Goal: Contribute content: Contribute content

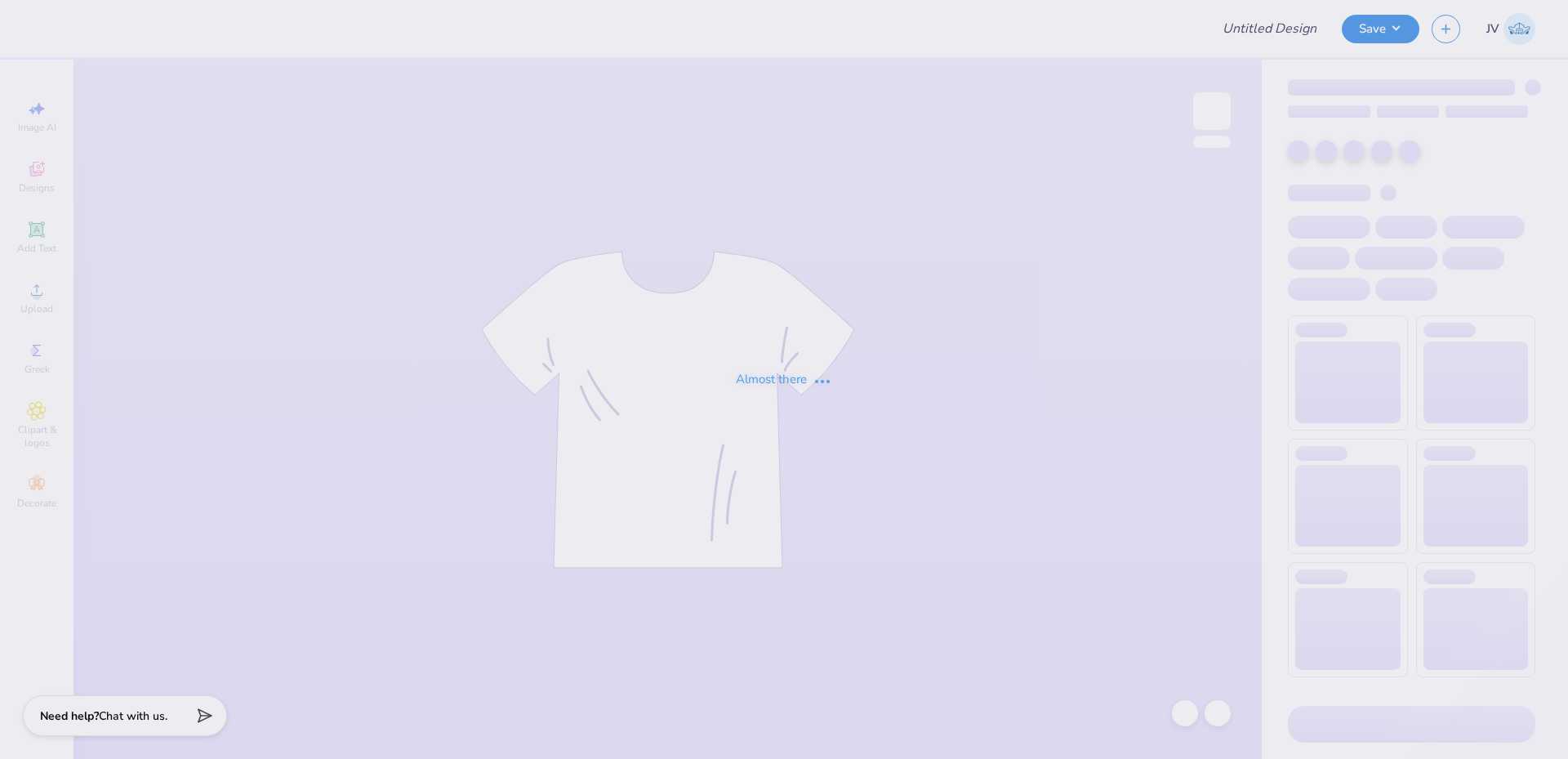
type input "Ozarks Formal"
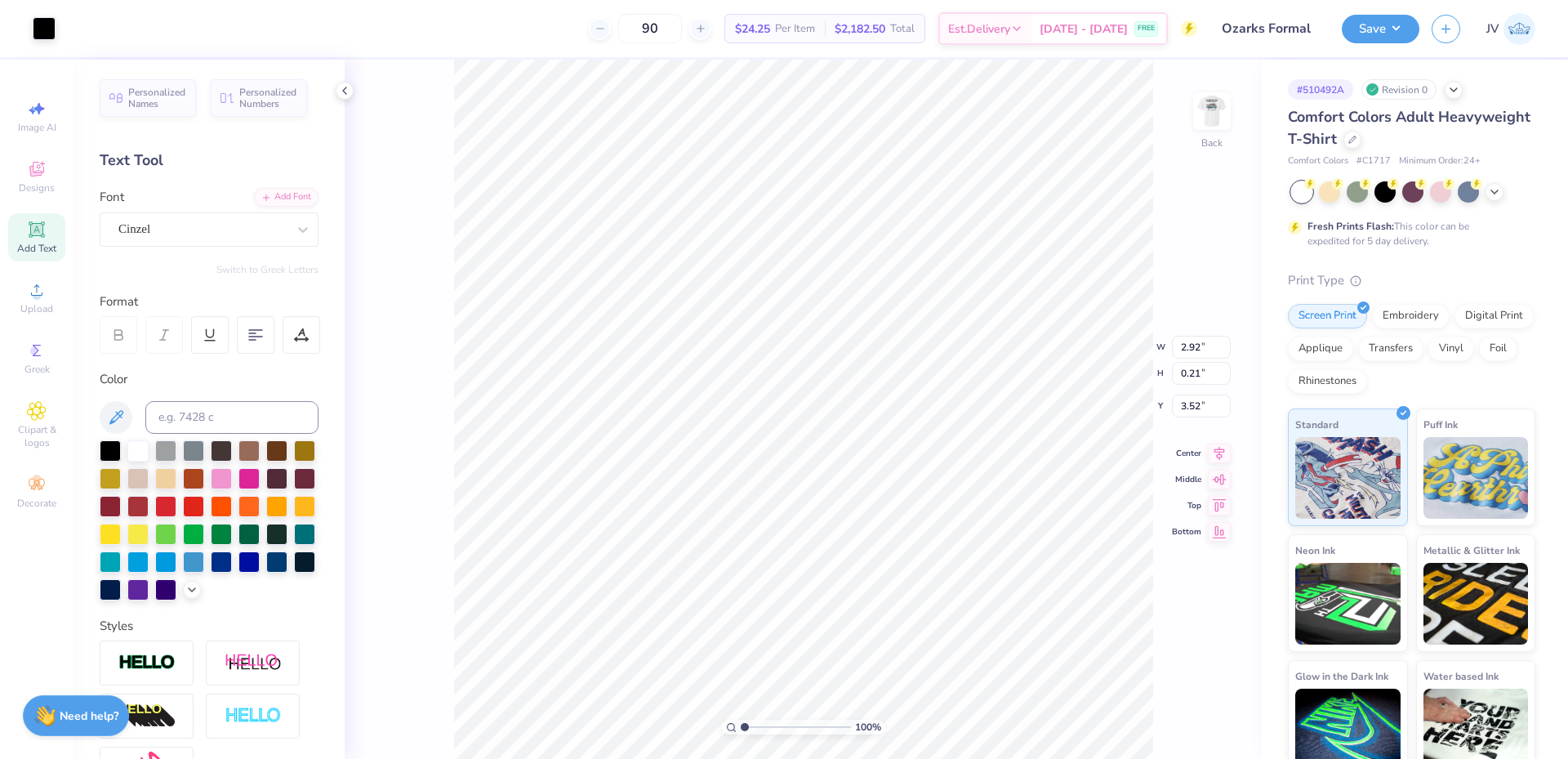
scroll to position [14, 3]
drag, startPoint x: 745, startPoint y: 727, endPoint x: 761, endPoint y: 729, distance: 16.1
type input "2.53"
click at [761, 729] on input "range" at bounding box center [795, 727] width 110 height 15
type textarea "FARMHOUSE"
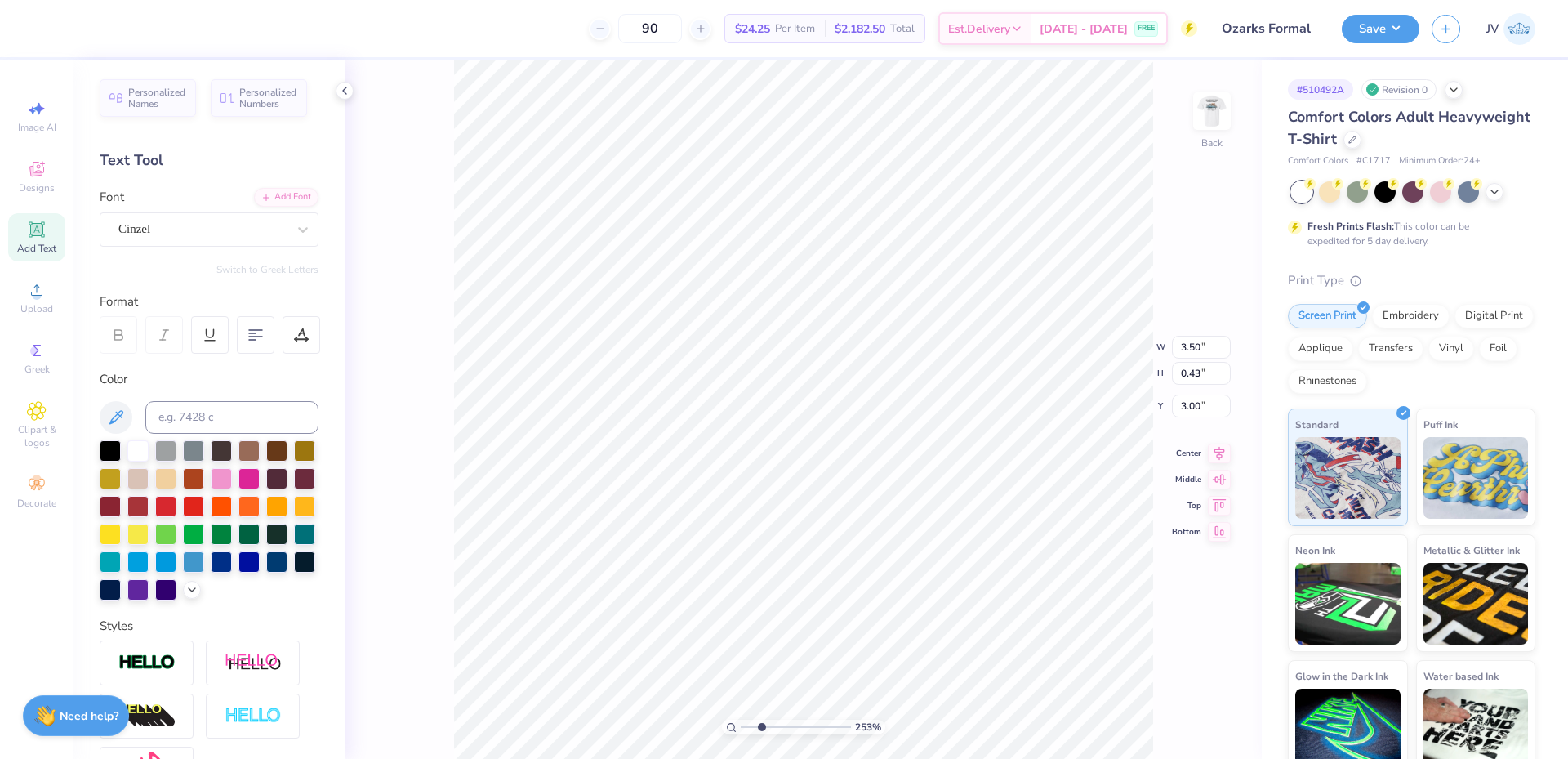
scroll to position [14, 3]
click at [1190, 339] on input "4.08" at bounding box center [1201, 334] width 59 height 23
type input "3.50"
type input "0.38"
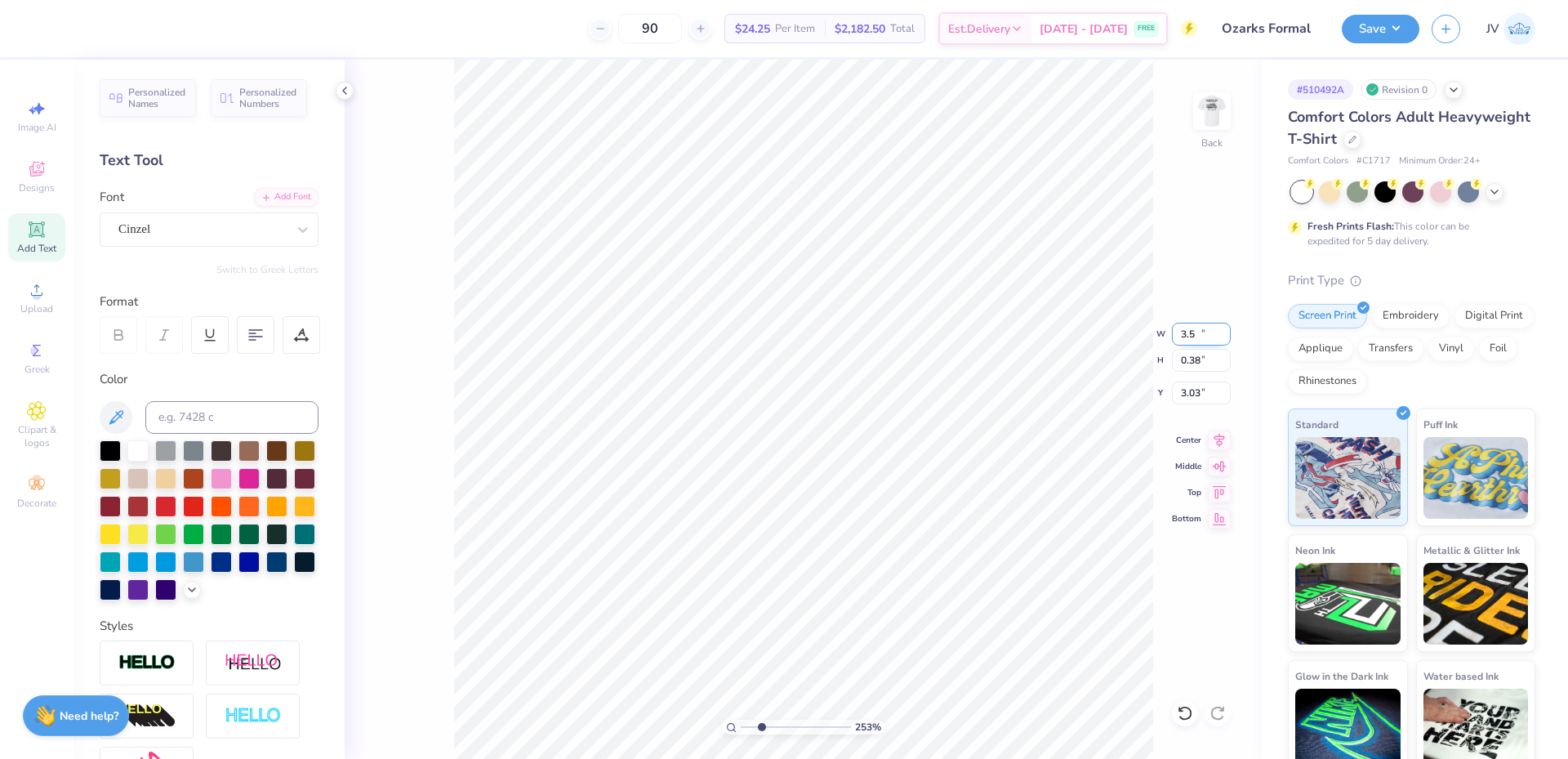
type input "3.03"
click at [1215, 116] on img at bounding box center [1212, 111] width 66 height 66
type textarea "FARMHOUSE"
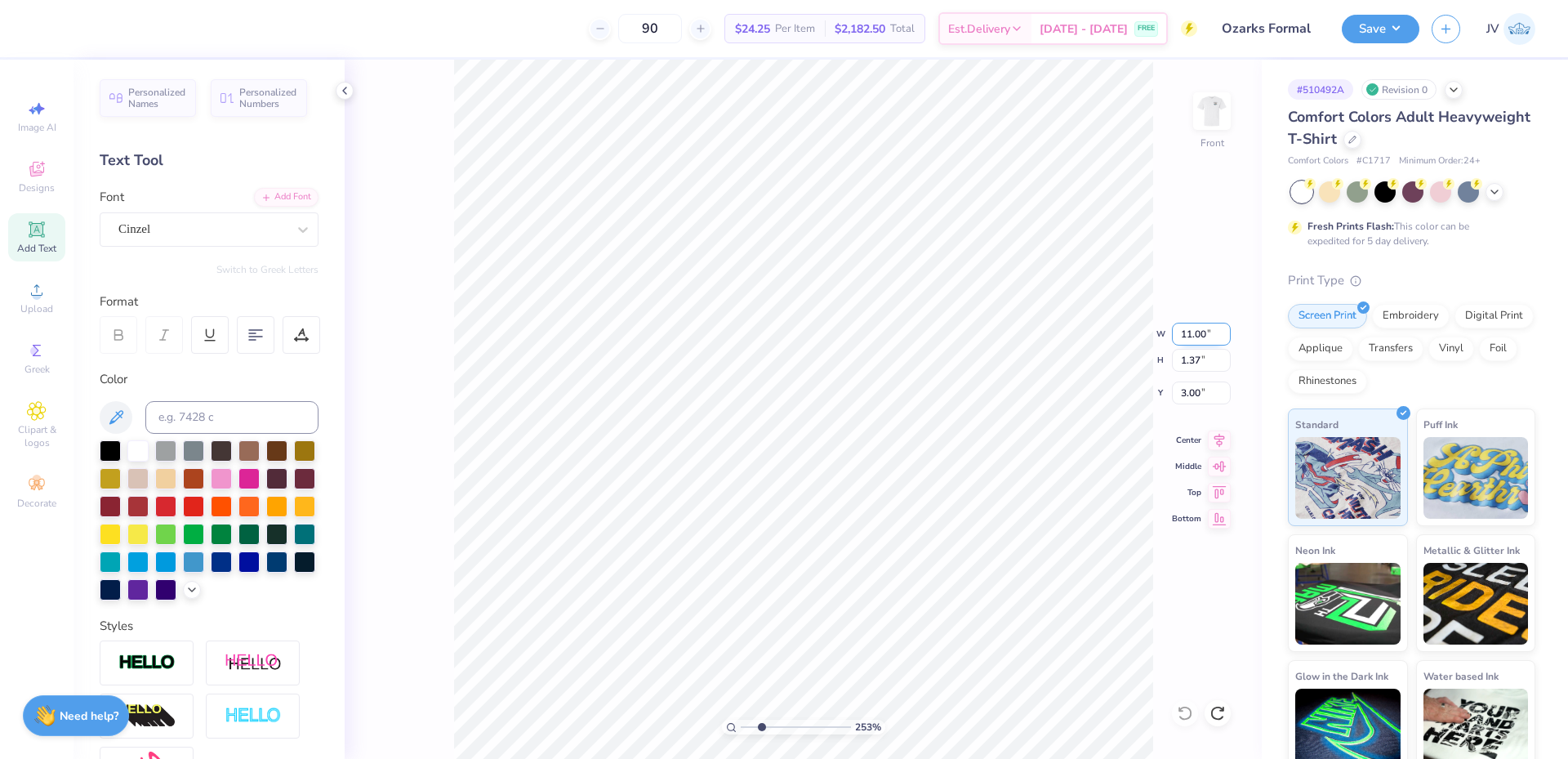
click at [1192, 329] on input "11.00" at bounding box center [1201, 334] width 59 height 23
type textarea "FARHOUSE"
type textarea "FARMHOUSE"
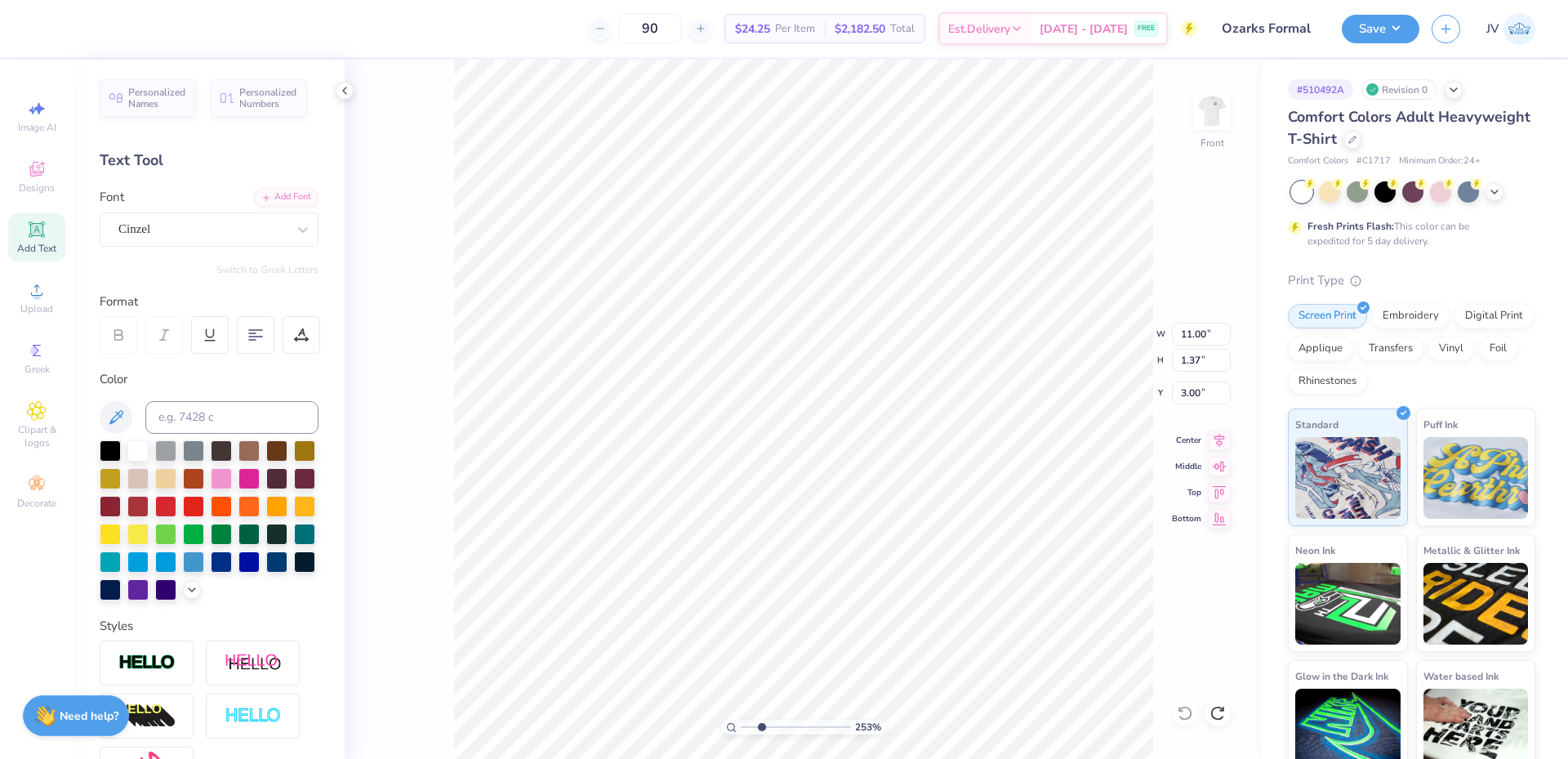
scroll to position [14, 3]
click at [1193, 337] on input "12.81" at bounding box center [1201, 334] width 59 height 23
type input "11.00"
type input "1.19"
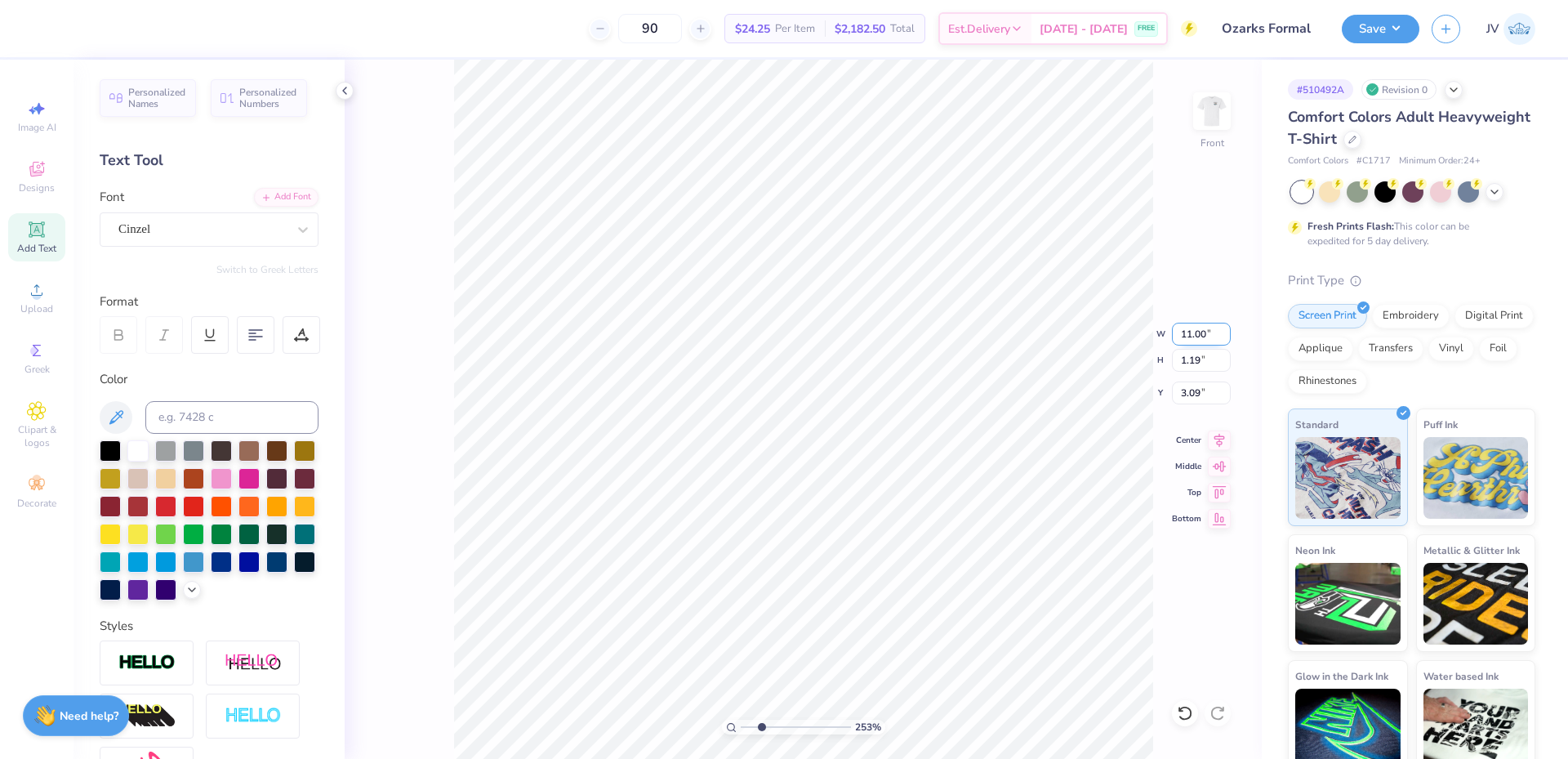
type input "3.09"
type input "1.11"
click at [746, 724] on input "range" at bounding box center [795, 727] width 110 height 15
type textarea "OZARKS FORMAL"
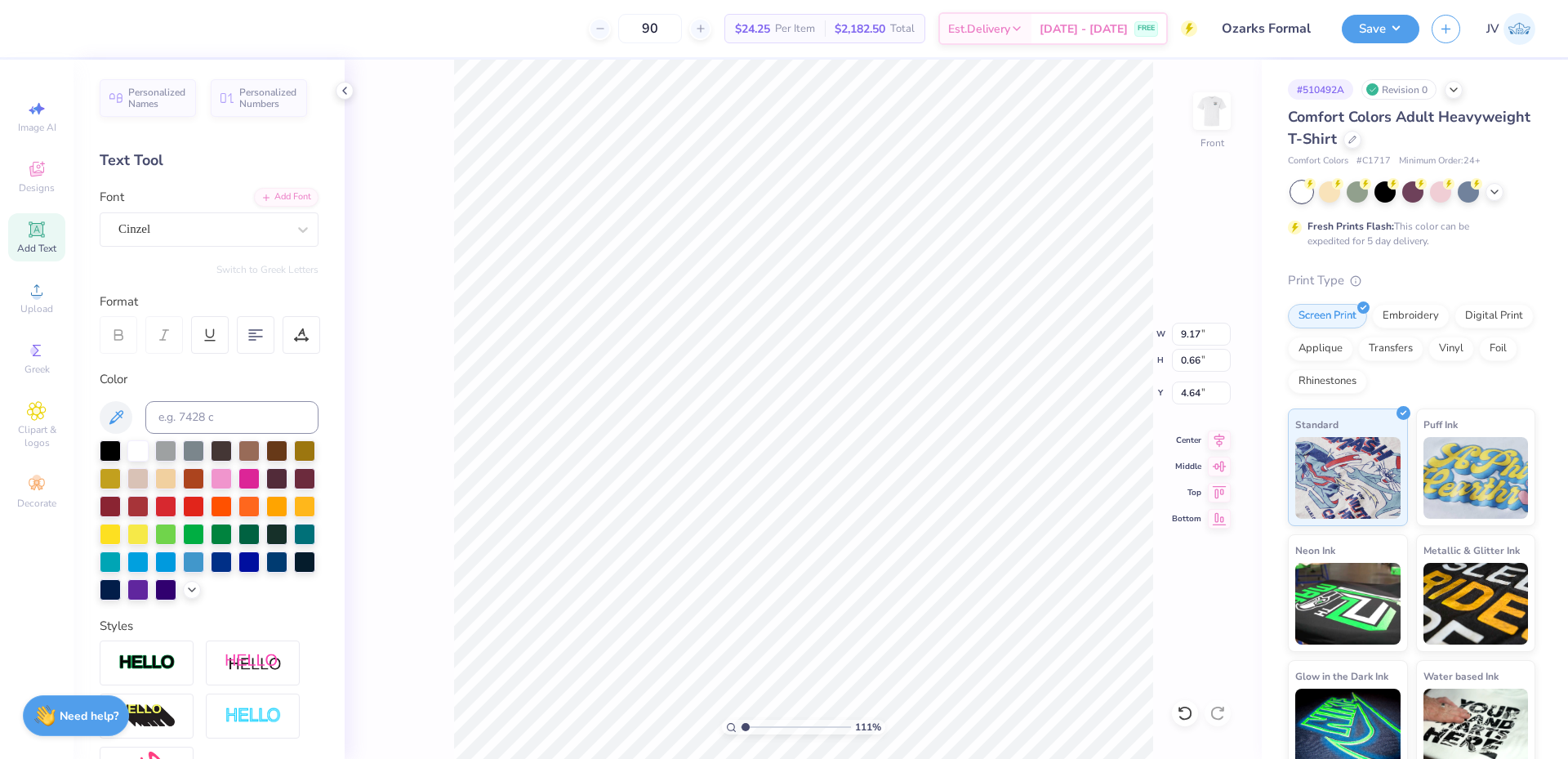
type input "12.00"
type input "8.25"
type input "5.40"
type input "9.87"
type input "0.66"
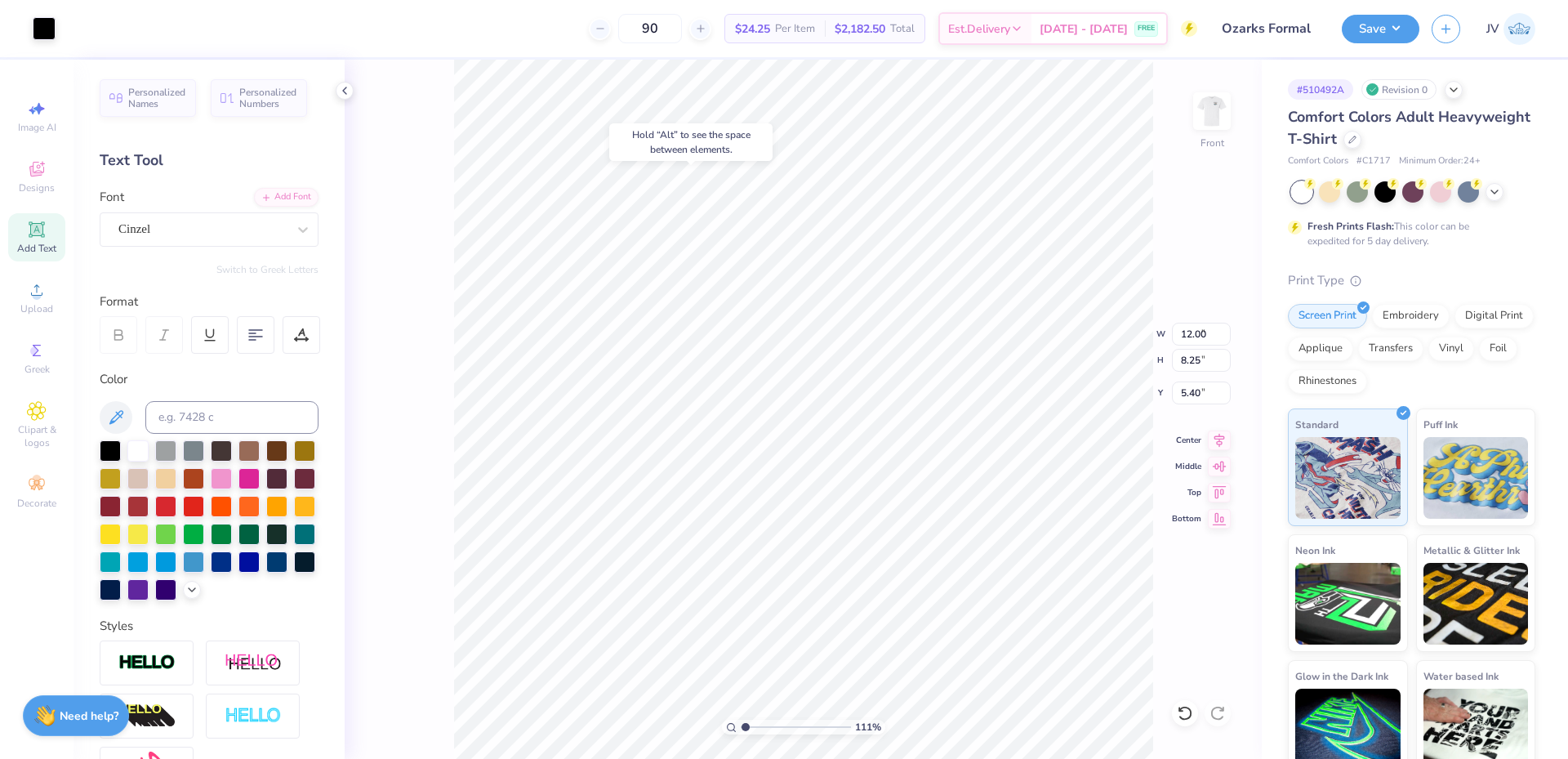
type input "4.74"
click at [1207, 116] on img at bounding box center [1212, 111] width 66 height 66
type input "2.23"
click at [758, 728] on input "range" at bounding box center [795, 727] width 110 height 15
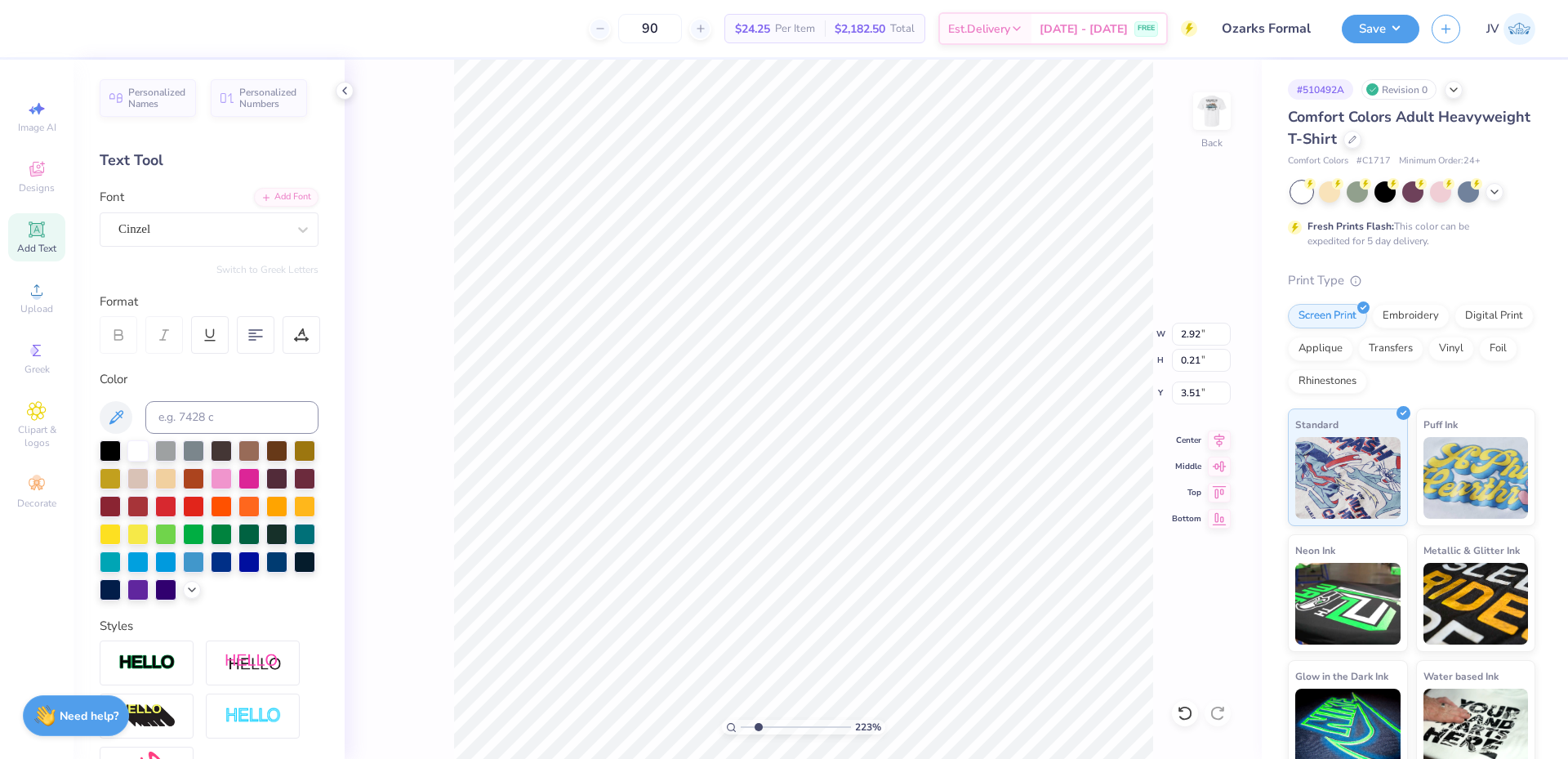
type textarea "OZARKS FORMAL"
click at [1219, 112] on img at bounding box center [1212, 111] width 66 height 66
click at [435, 723] on div "223 % Front" at bounding box center [803, 409] width 917 height 699
click at [424, 689] on div "223 % Front" at bounding box center [803, 409] width 917 height 699
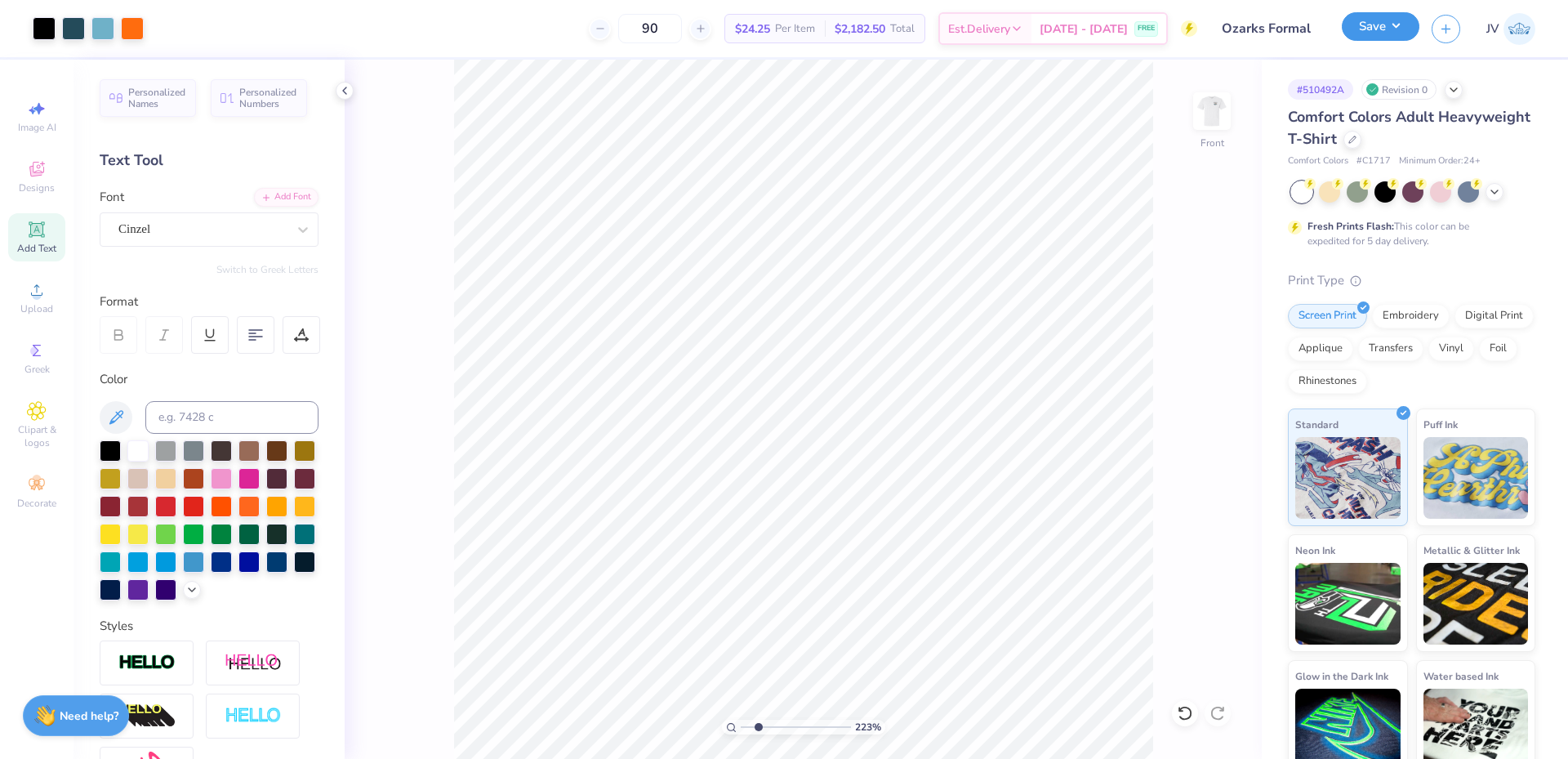
click at [1384, 27] on button "Save" at bounding box center [1380, 26] width 78 height 28
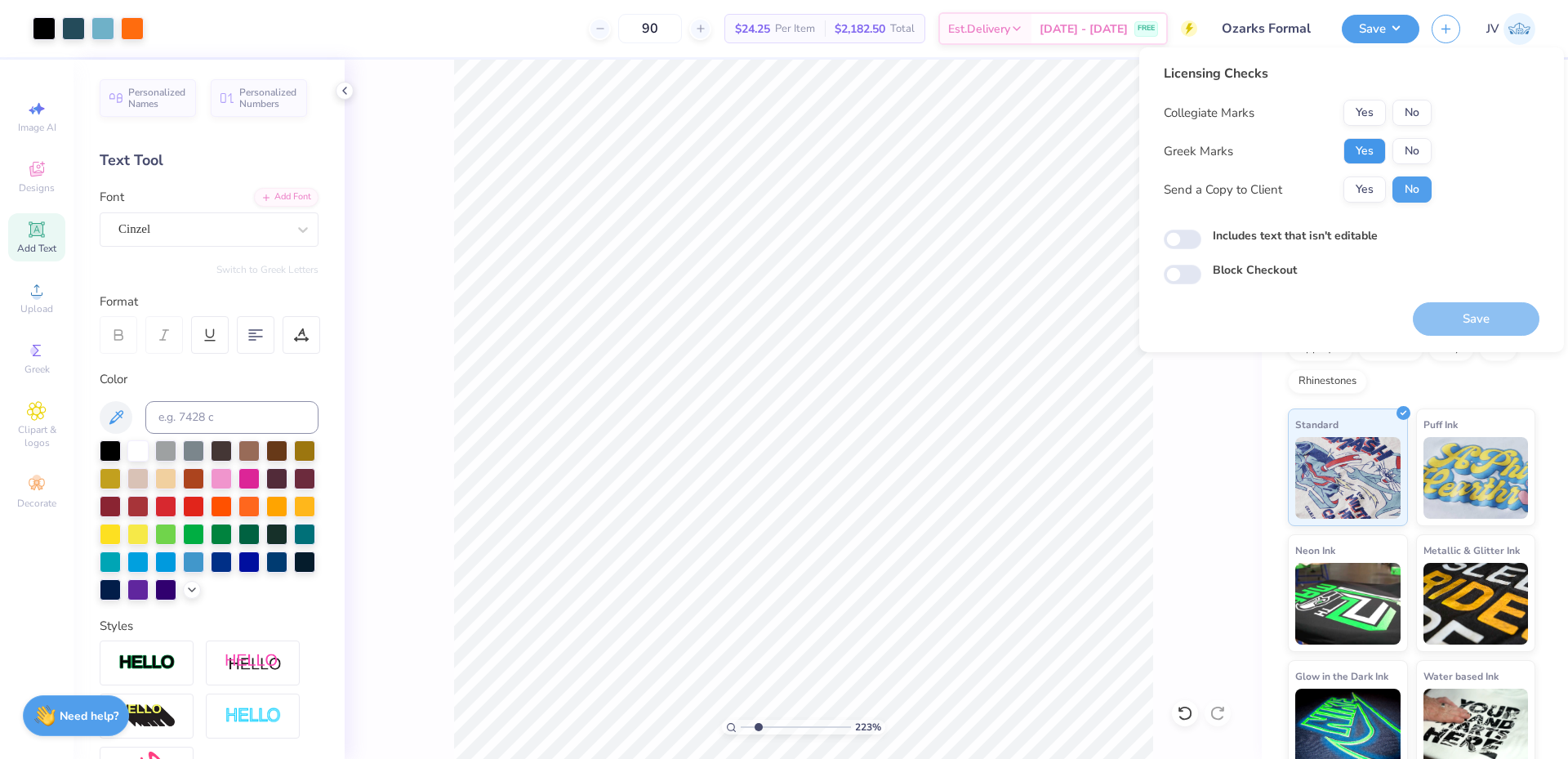
click at [1376, 149] on button "Yes" at bounding box center [1364, 151] width 42 height 26
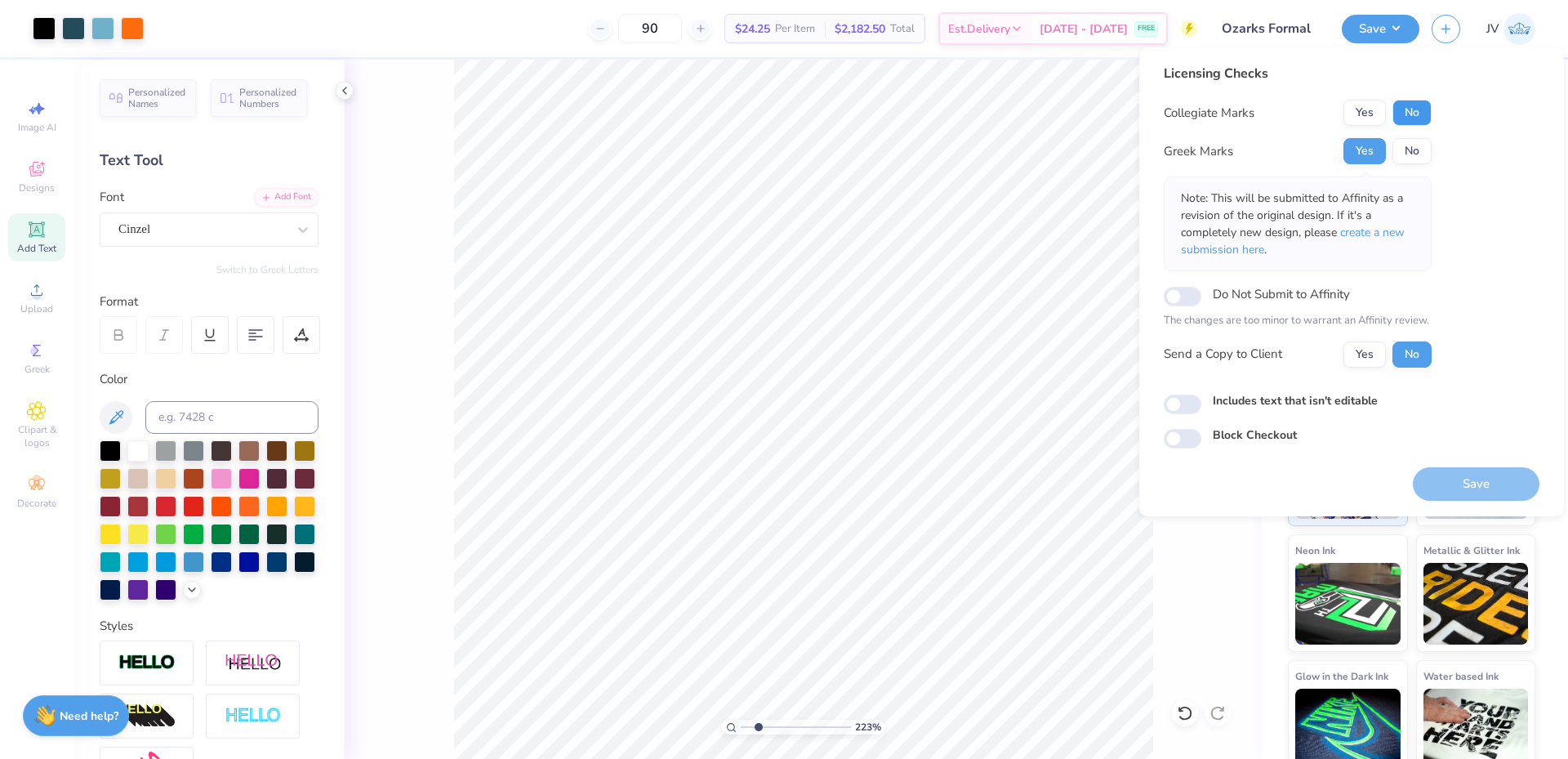
click at [1418, 102] on button "No" at bounding box center [1412, 113] width 39 height 26
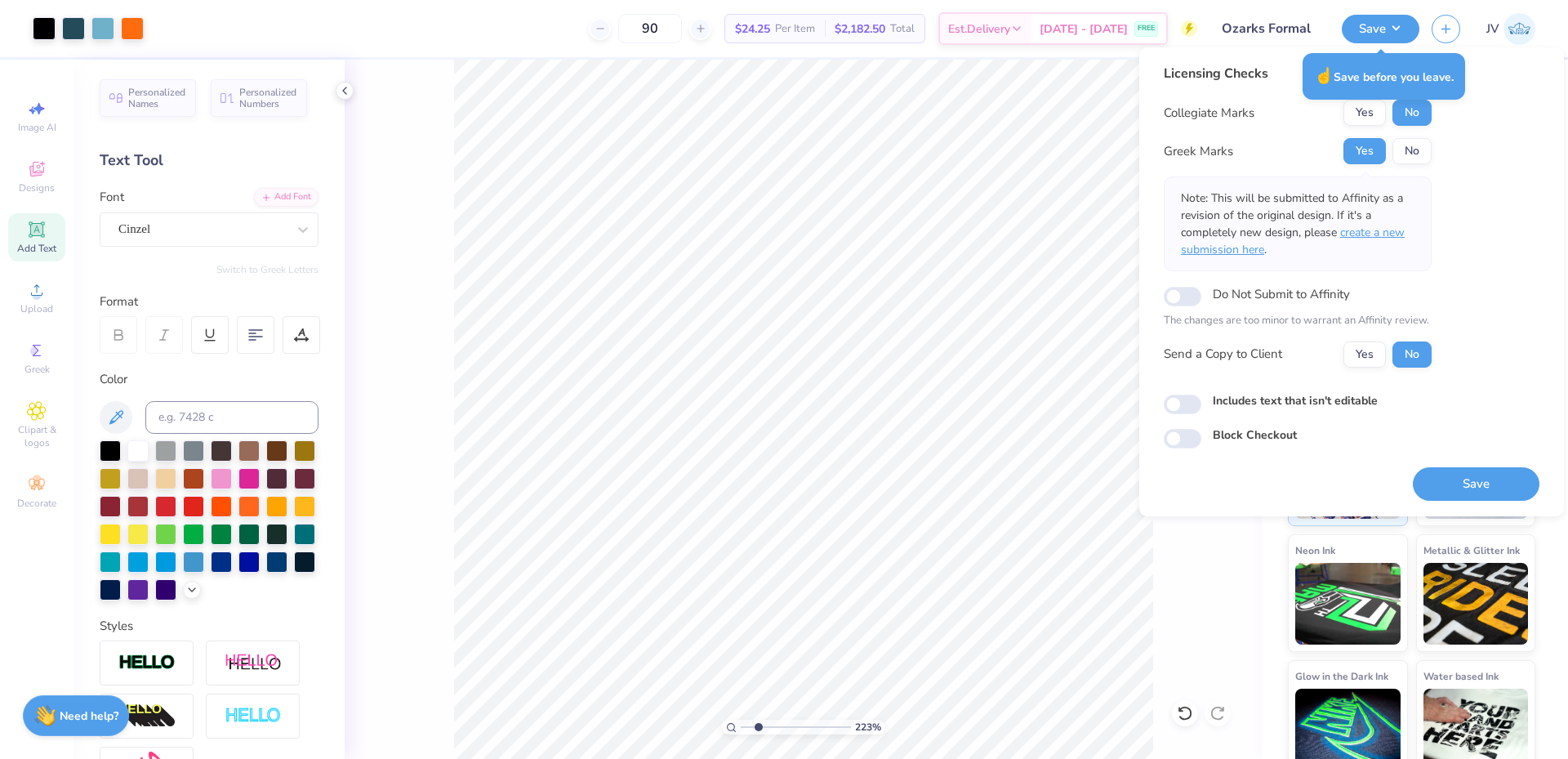
click at [1374, 231] on span "create a new submission here" at bounding box center [1293, 240] width 223 height 33
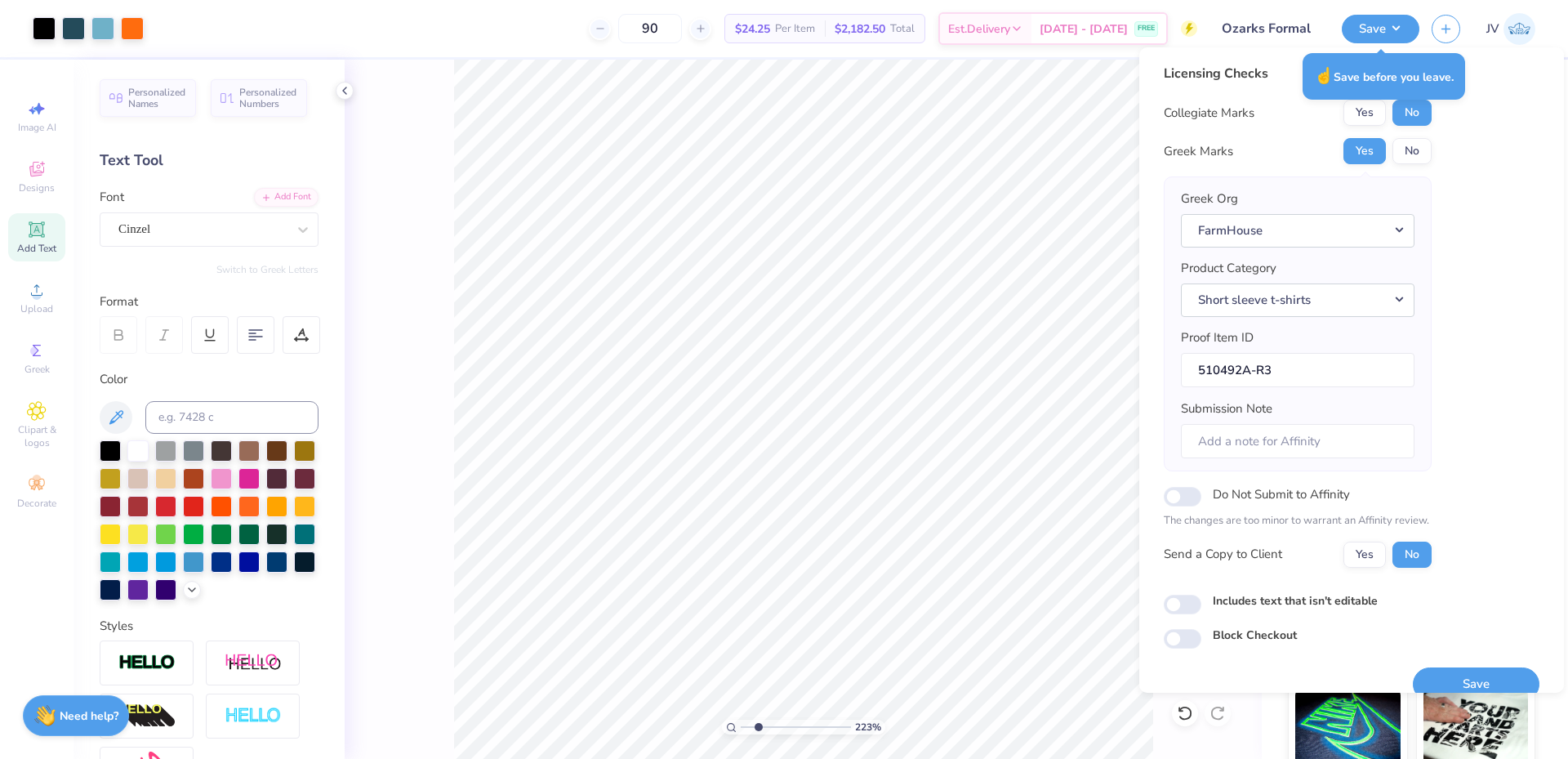
click at [1488, 190] on div "Licensing Checks Collegiate Marks Yes No Greek Marks Yes No Greek Org FarmHouse…" at bounding box center [1351, 356] width 376 height 585
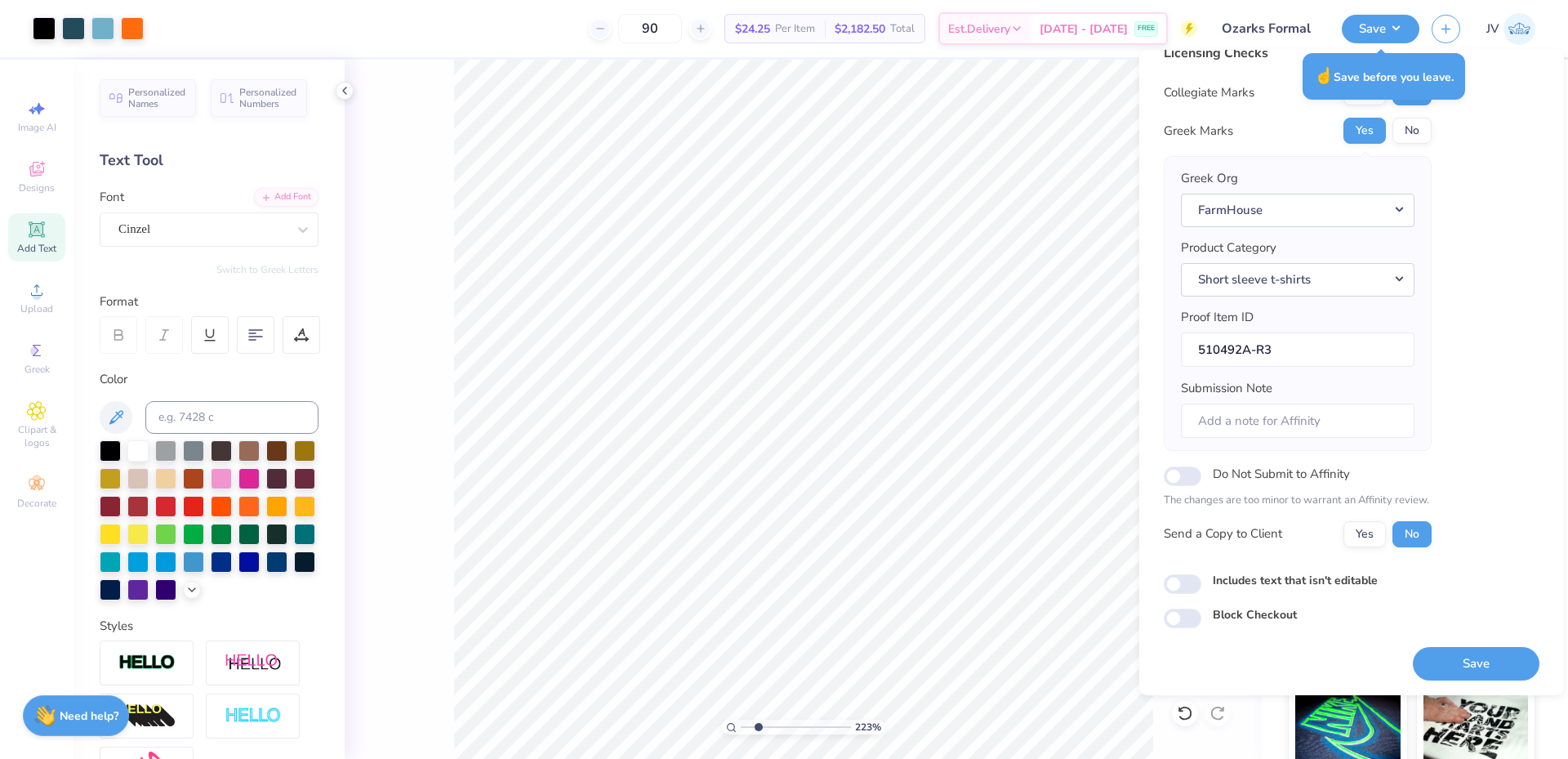
scroll to position [23, 0]
click at [1506, 433] on div "Licensing Checks Collegiate Marks Yes No Greek Marks Yes No Greek Org FarmHouse…" at bounding box center [1351, 334] width 376 height 585
click at [1457, 653] on button "Save" at bounding box center [1476, 663] width 127 height 34
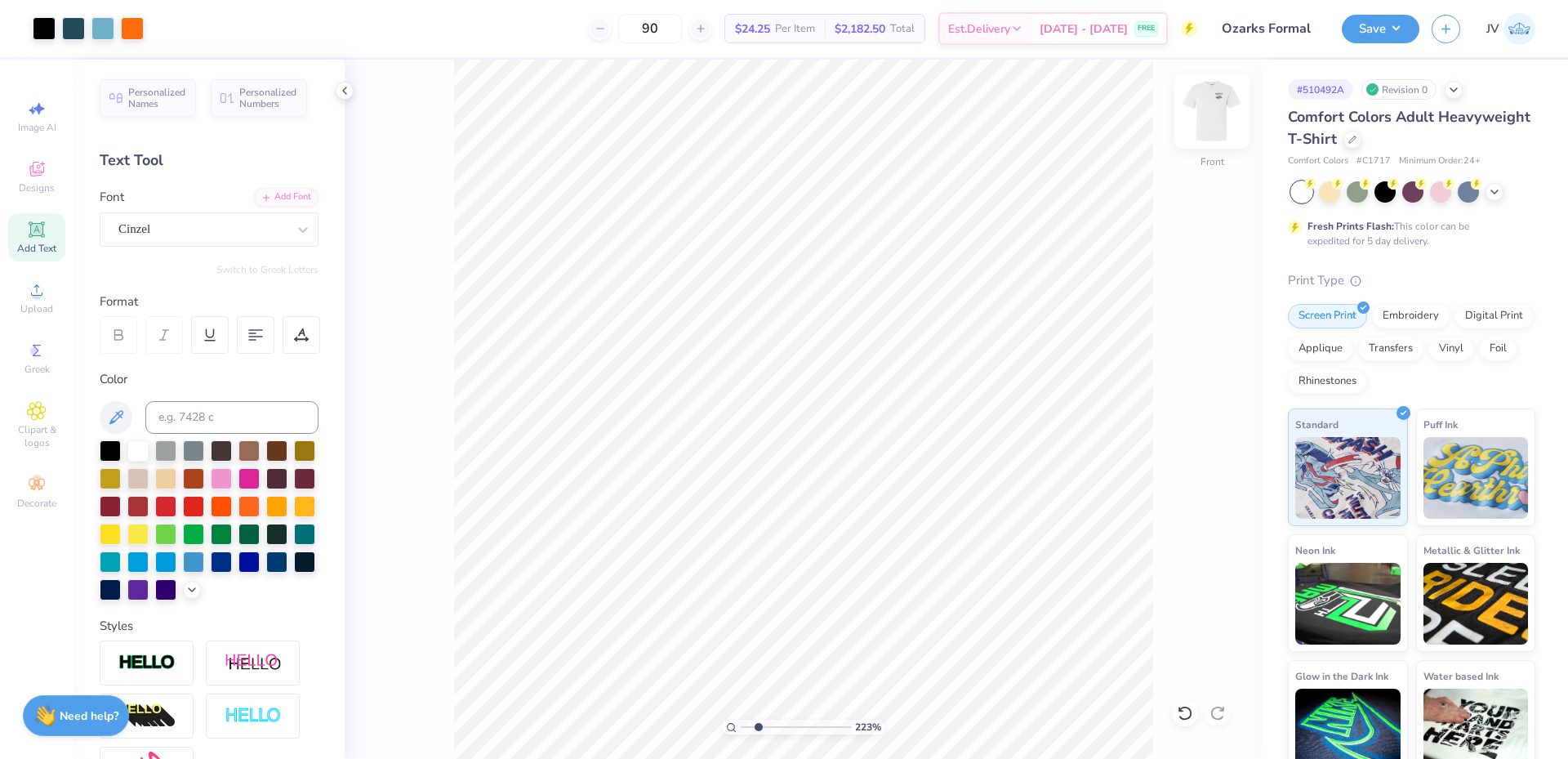
click at [1216, 122] on img at bounding box center [1212, 111] width 66 height 66
click at [1193, 394] on input "3.03" at bounding box center [1201, 393] width 59 height 23
click at [1196, 400] on input "3.03" at bounding box center [1201, 393] width 59 height 23
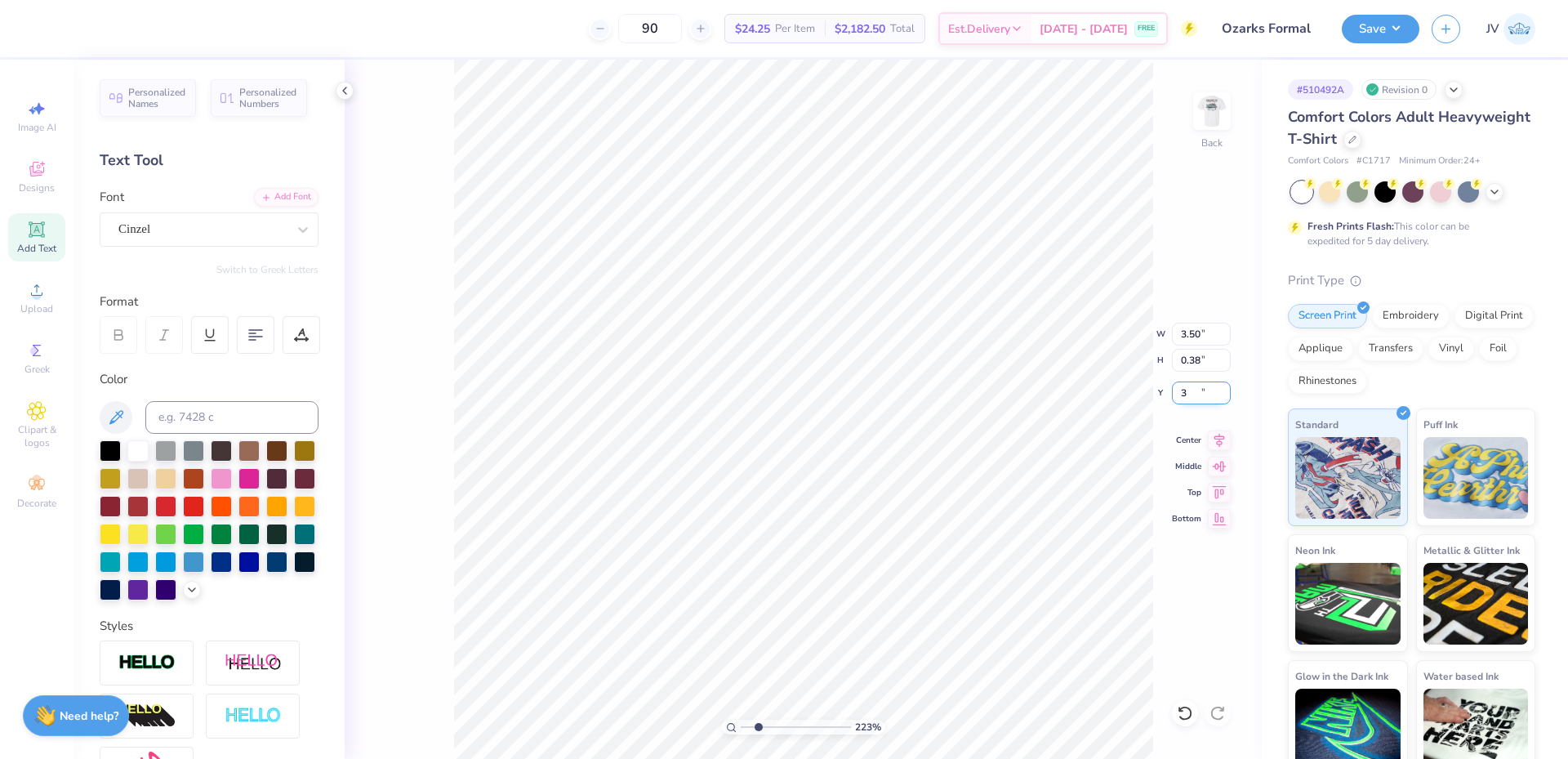
type input "3.00"
click at [1212, 119] on img at bounding box center [1212, 111] width 66 height 66
click at [1188, 394] on input "3.09" at bounding box center [1201, 393] width 59 height 23
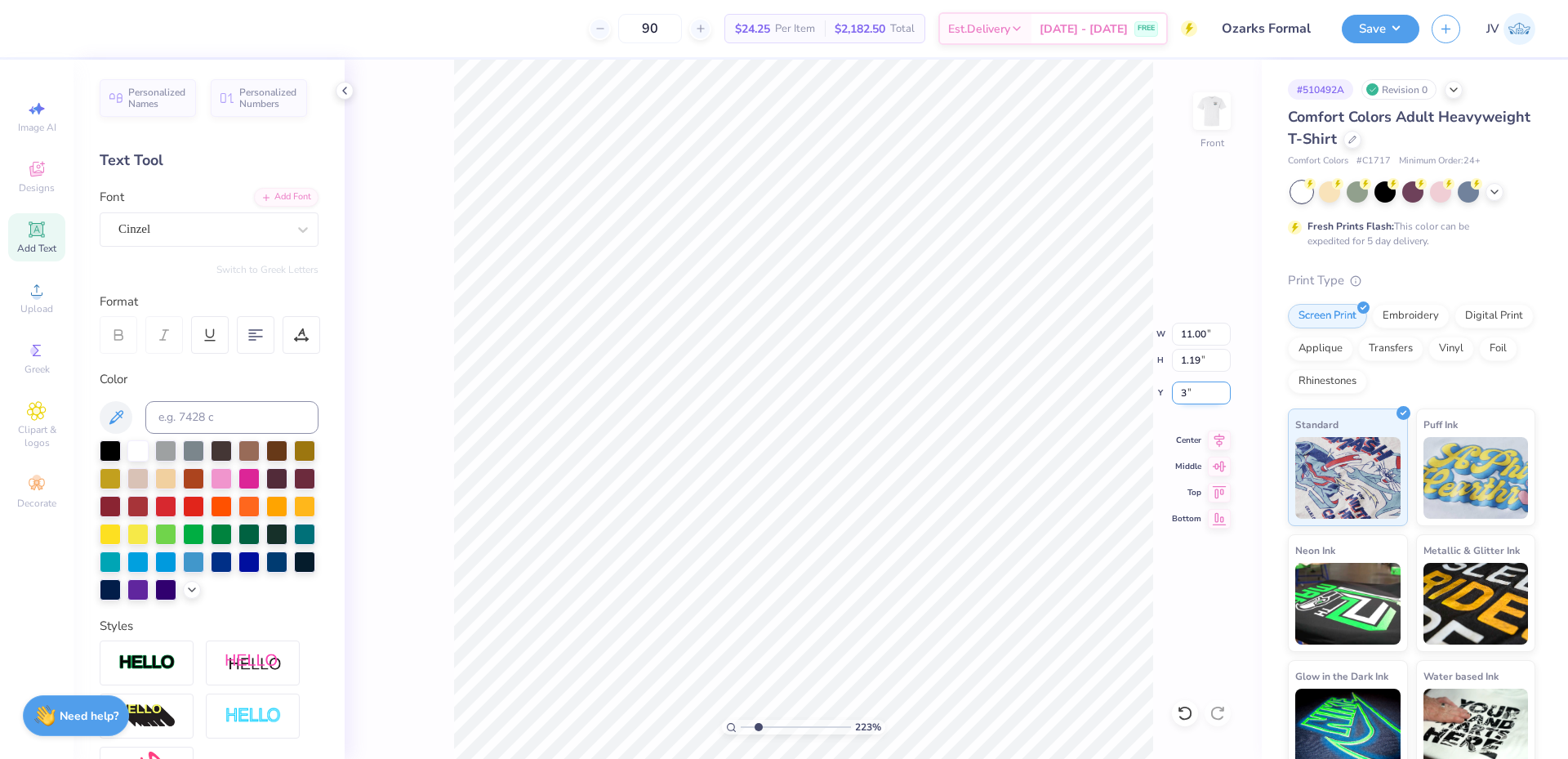
type input "3.00"
click at [247, 709] on div "Art colors 90 $24.25 Per Item $2,182.50 Total Est. Delivery Sep 6 - 9 FREE Desi…" at bounding box center [784, 380] width 1568 height 759
click at [1367, 30] on button "Save" at bounding box center [1380, 26] width 78 height 28
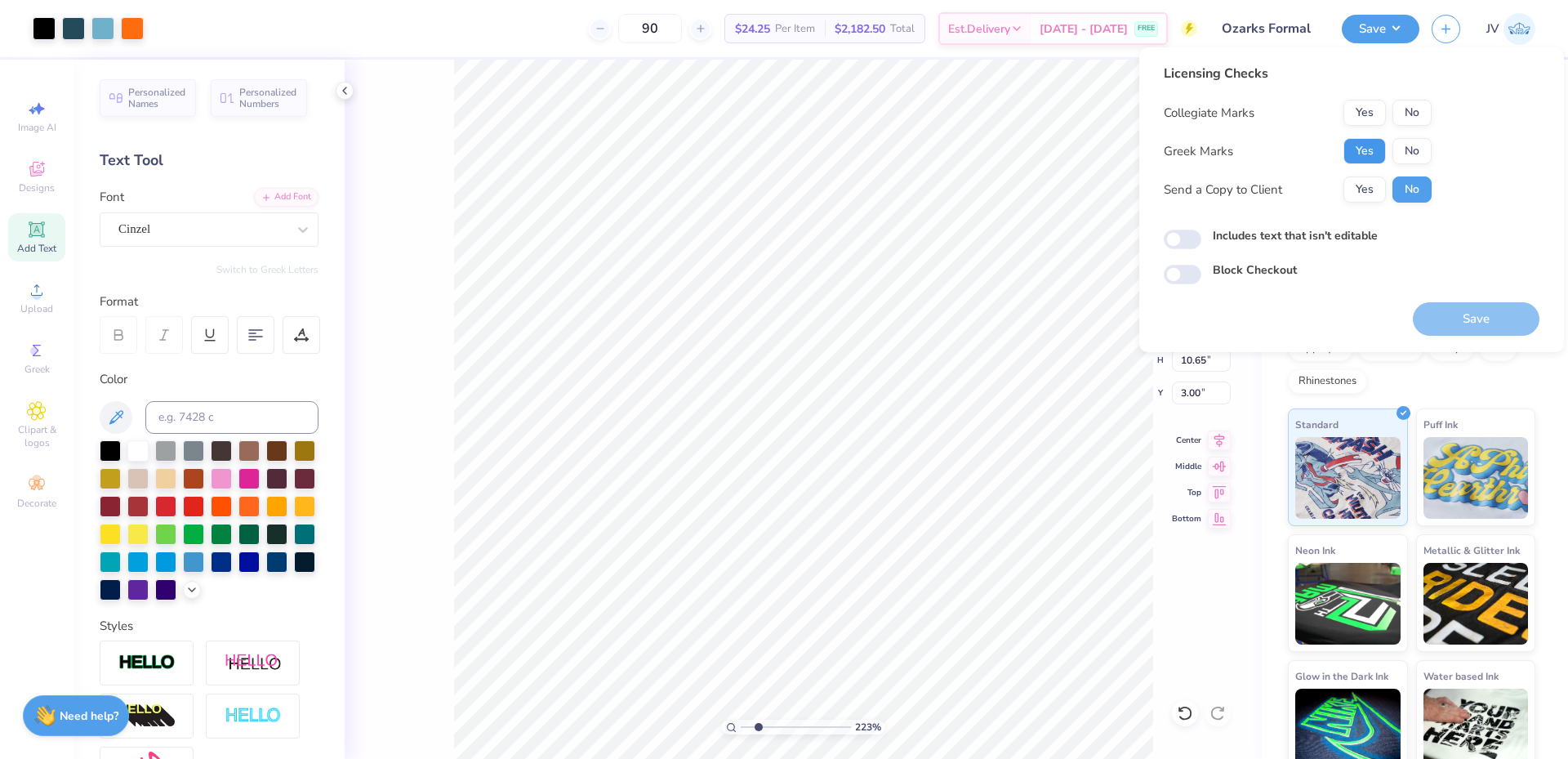
click at [1366, 144] on button "Yes" at bounding box center [1364, 151] width 42 height 26
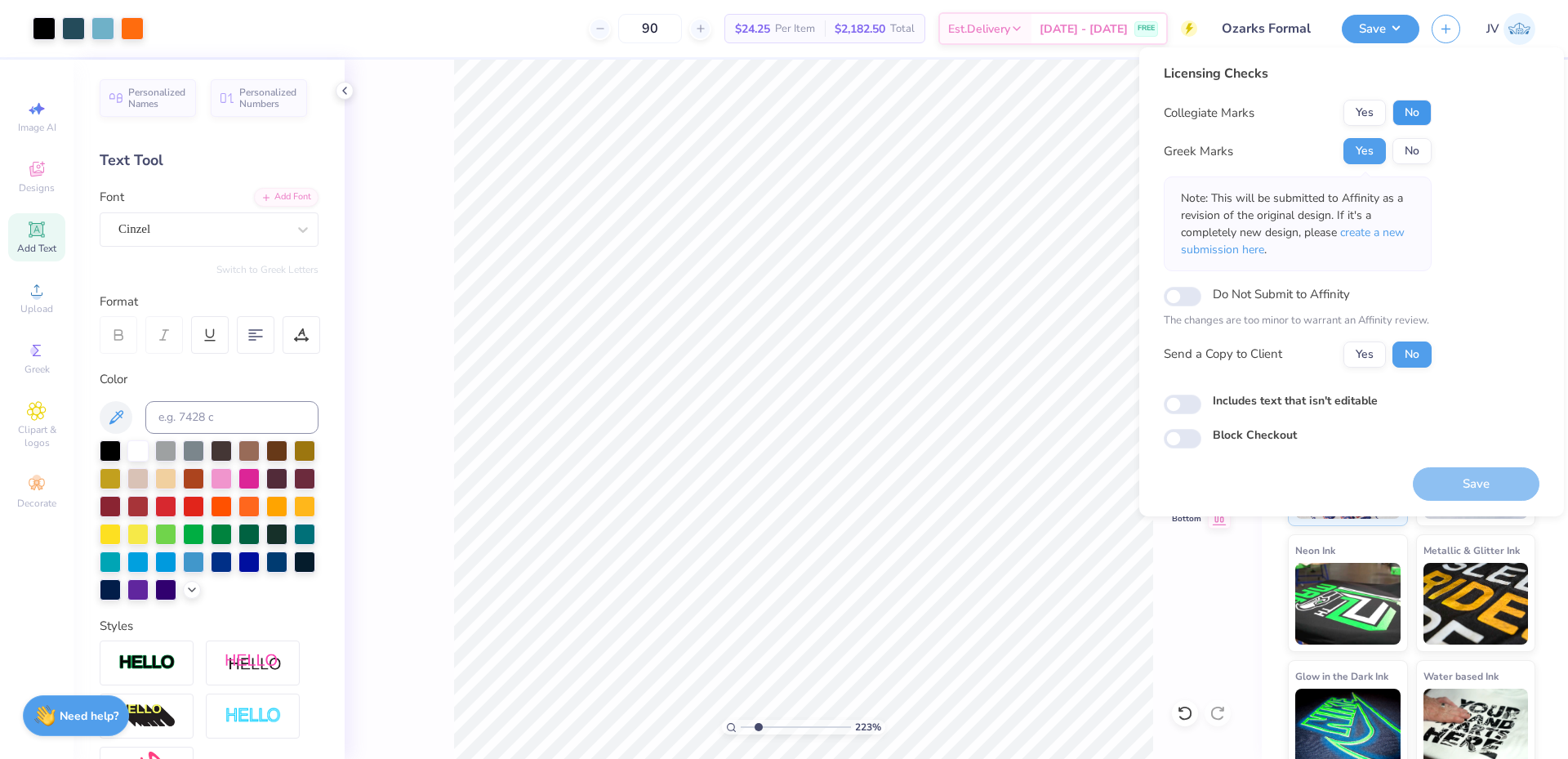
click at [1414, 112] on button "No" at bounding box center [1412, 113] width 39 height 26
click at [1392, 234] on span "create a new submission here" at bounding box center [1293, 240] width 223 height 33
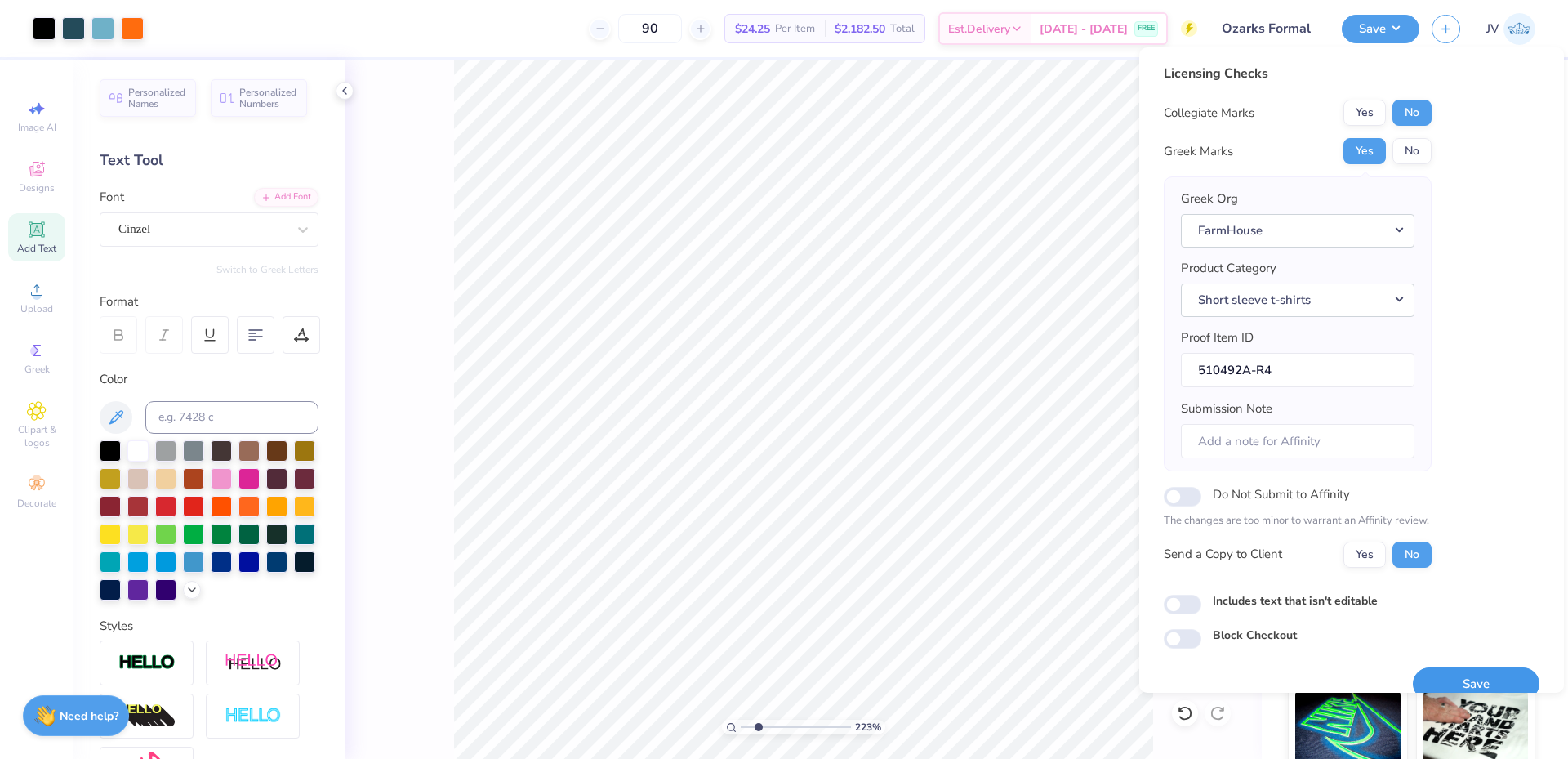
click at [1471, 683] on button "Save" at bounding box center [1476, 685] width 127 height 34
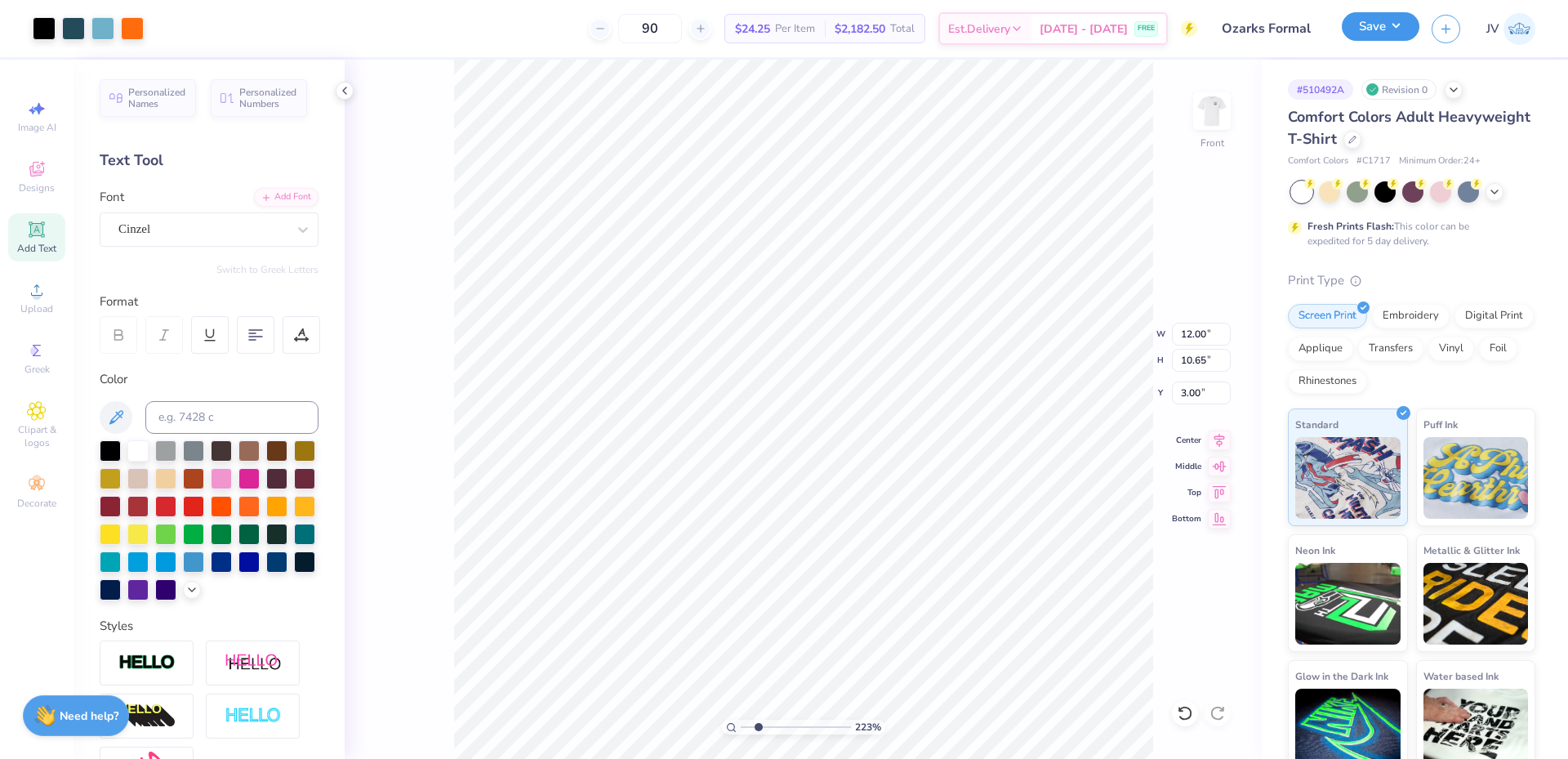
click at [1363, 29] on button "Save" at bounding box center [1380, 26] width 78 height 28
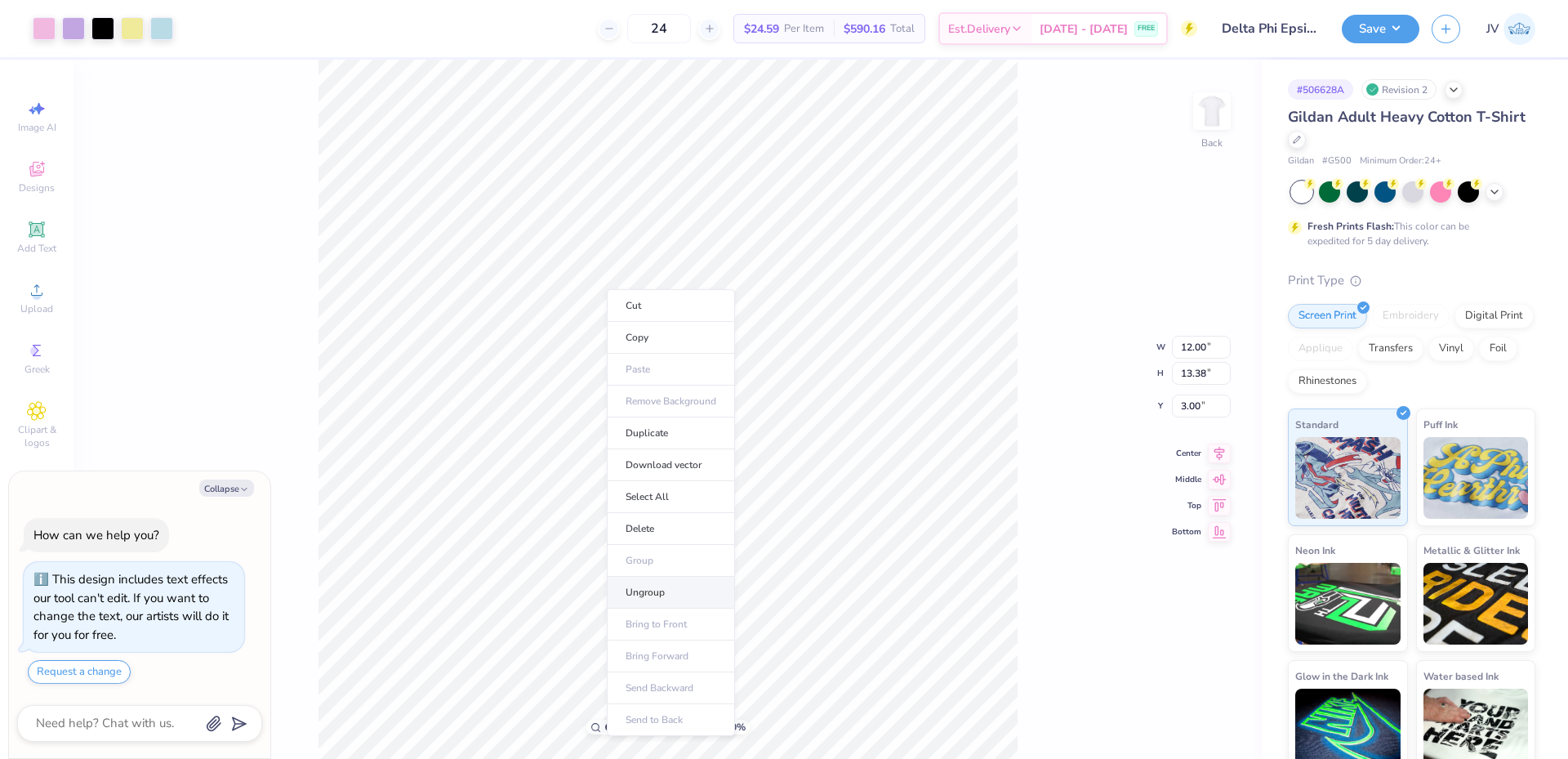
click at [657, 586] on li "Ungroup" at bounding box center [670, 593] width 129 height 32
type textarea "x"
type input "0.42"
type textarea "x"
type input "2.23"
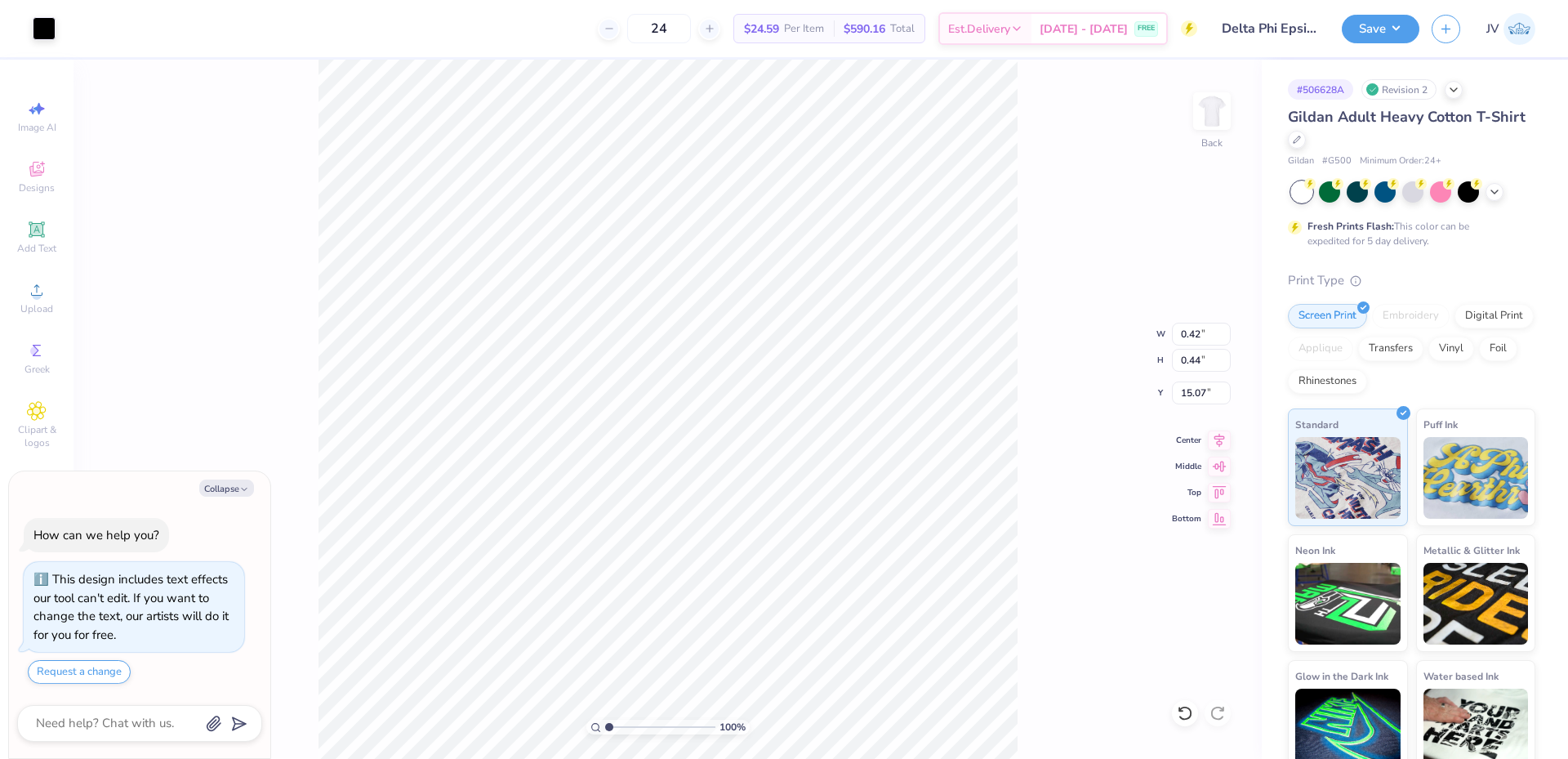
type input "1.21"
type input "5.97"
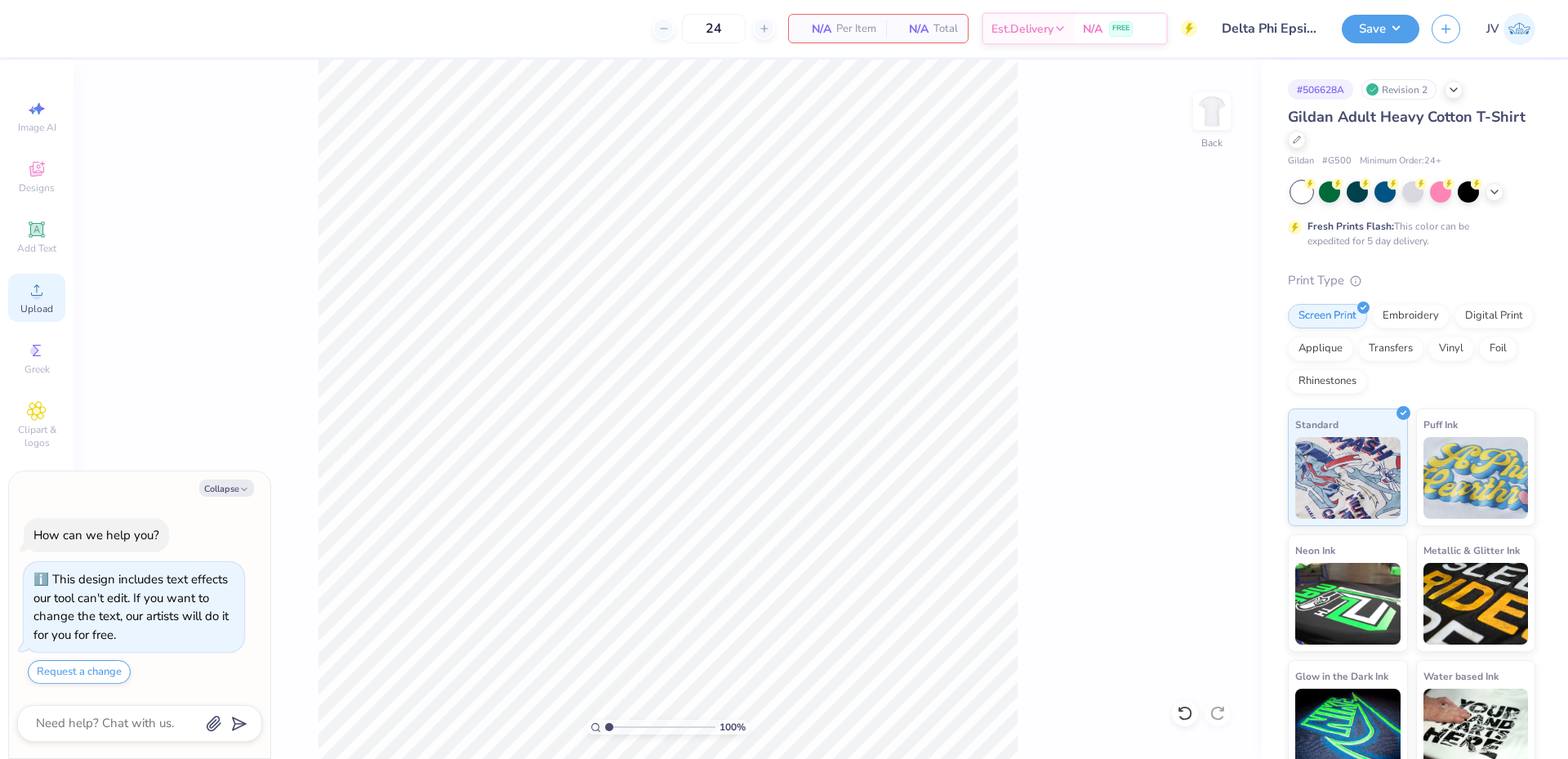
click at [37, 304] on span "Upload" at bounding box center [37, 309] width 33 height 13
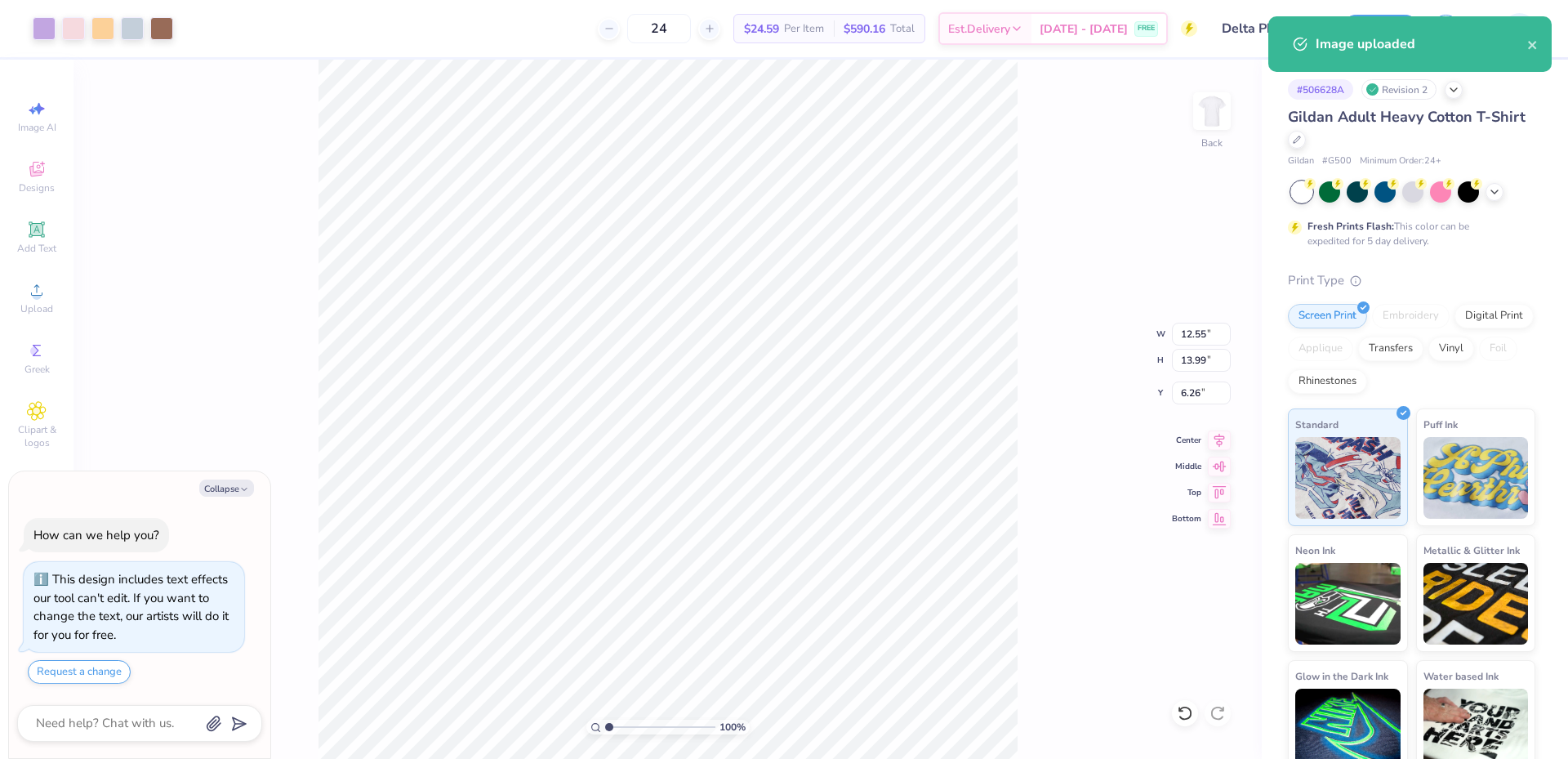
type textarea "x"
click at [1191, 332] on input "12.55" at bounding box center [1201, 334] width 59 height 23
click at [1191, 331] on input "12.55" at bounding box center [1201, 334] width 59 height 23
type input "12"
type textarea "x"
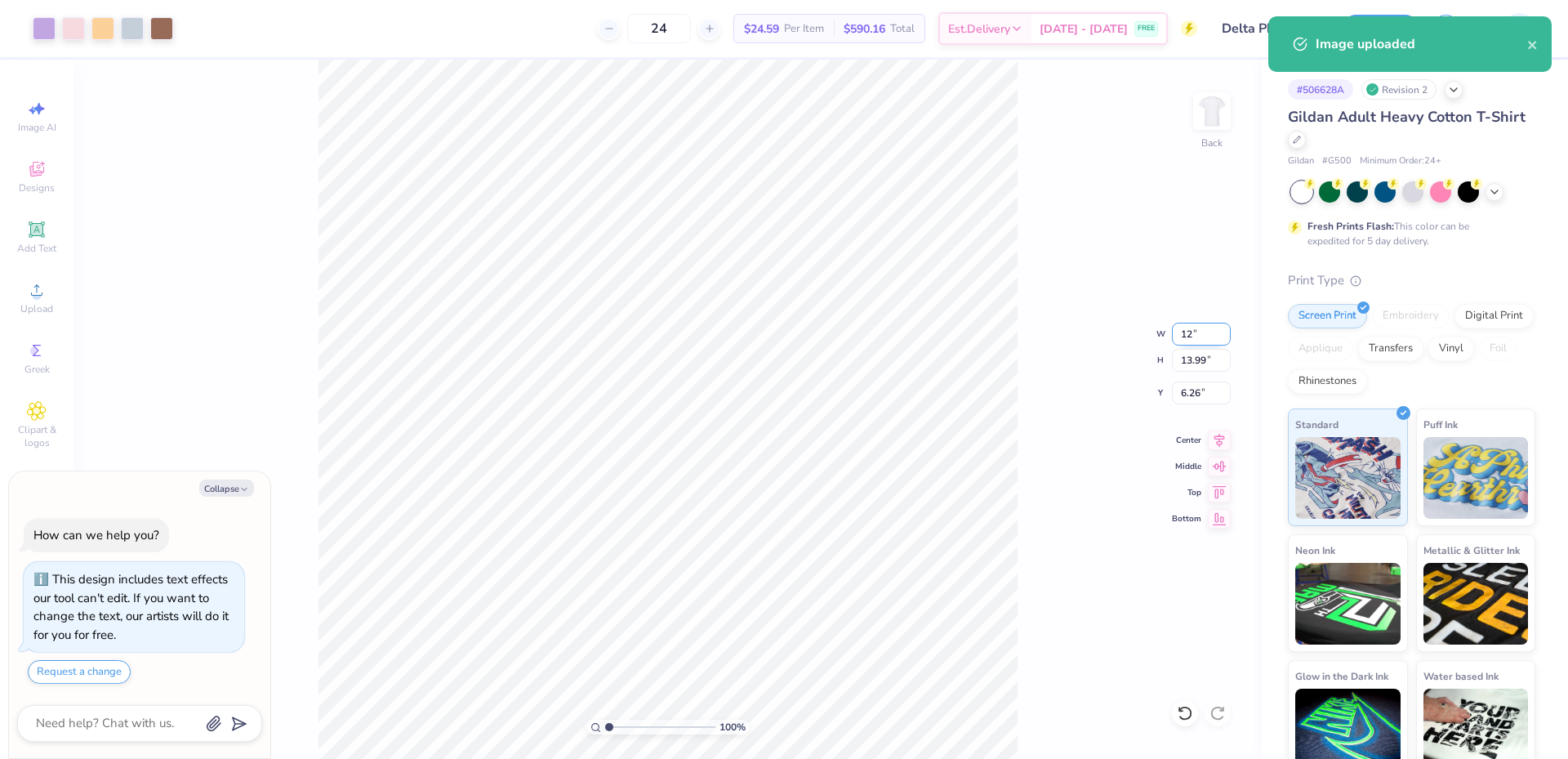
type input "12.00"
type input "13.38"
click at [1186, 398] on input "6.56" at bounding box center [1201, 393] width 59 height 23
type input "3"
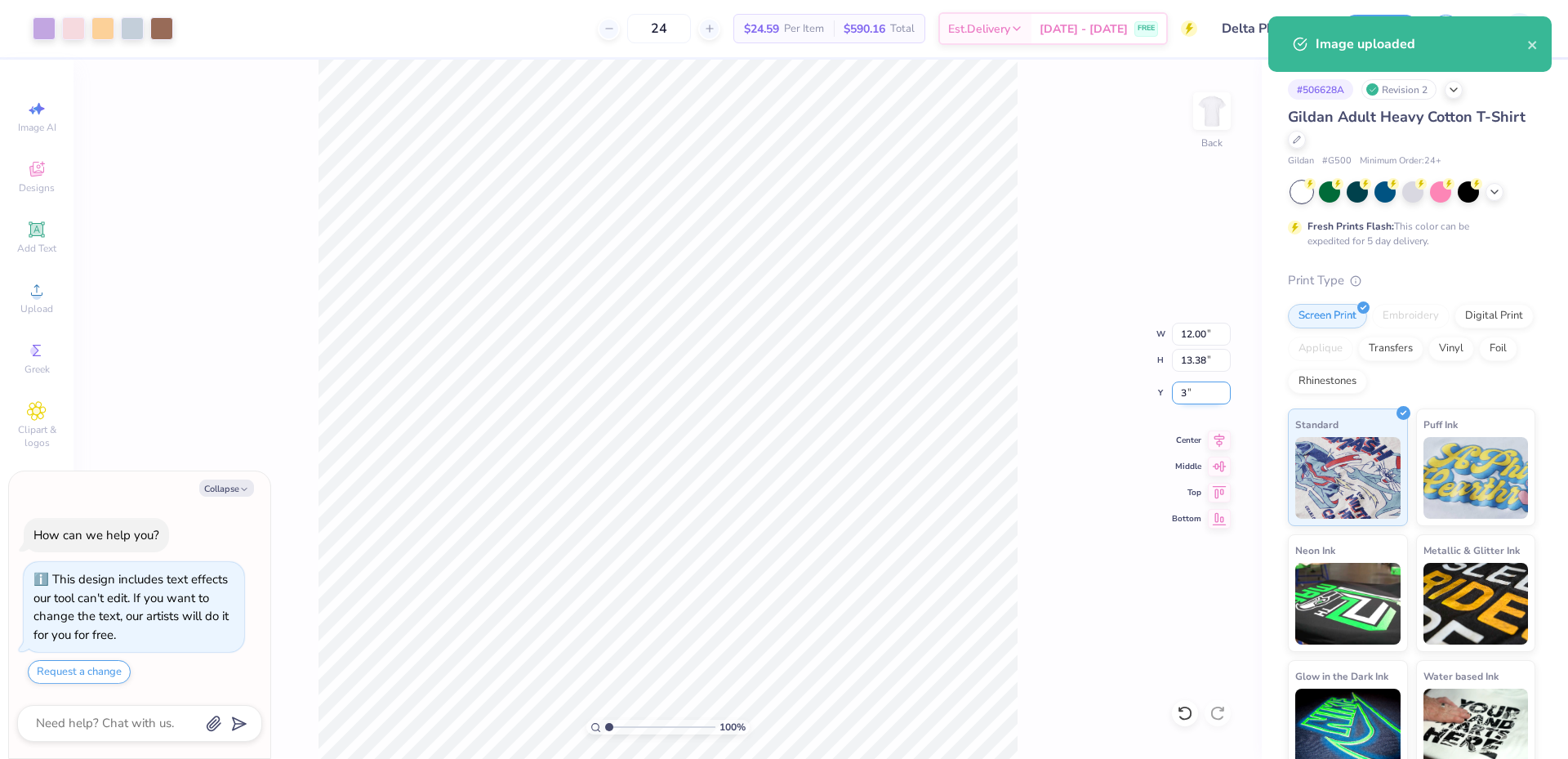
type textarea "x"
type input "3.00"
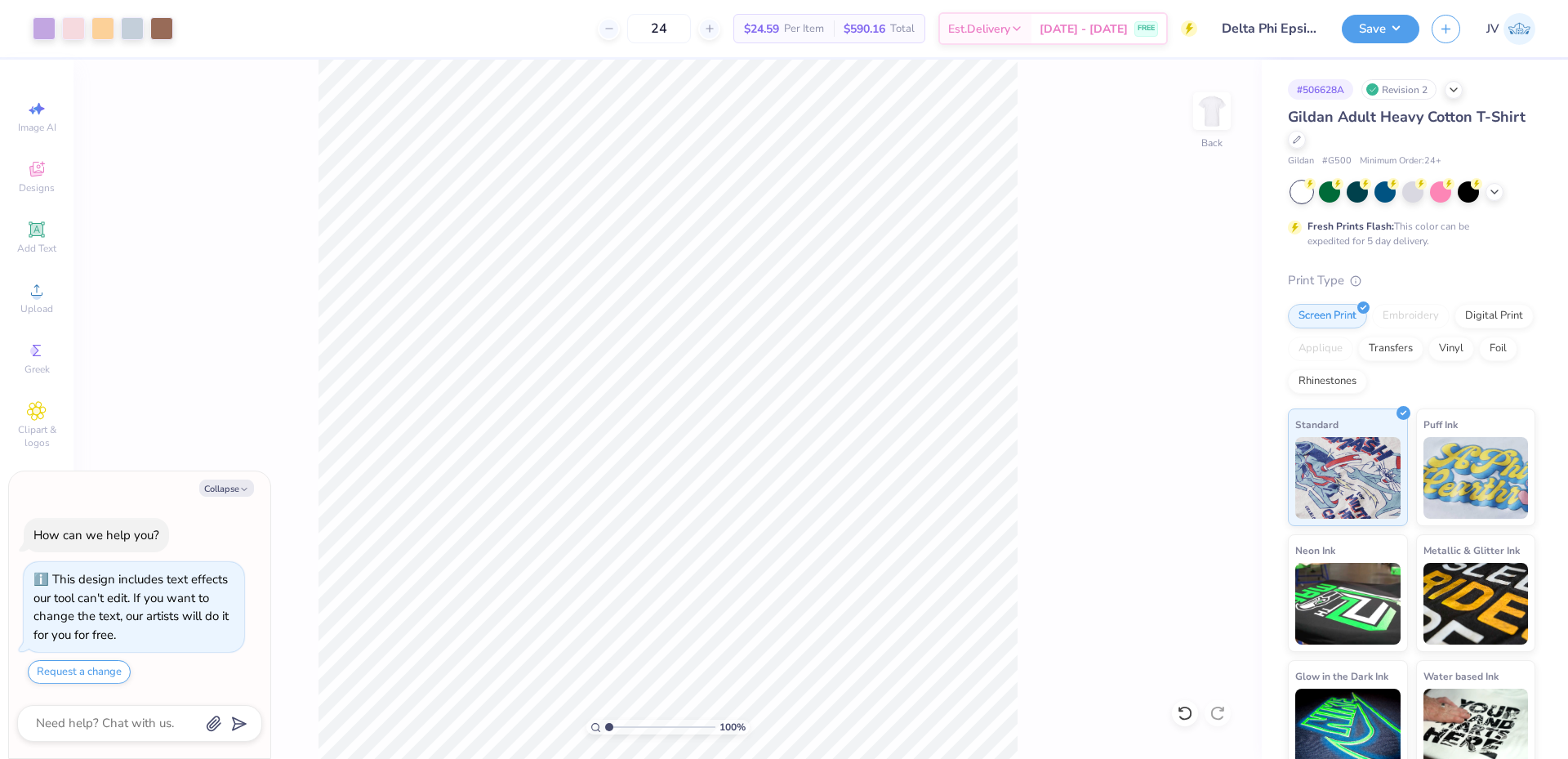
click at [251, 734] on body "Art colors 24 $24.59 Per Item $590.16 Total Est. Delivery Sep 6 - 9 FREE Design…" at bounding box center [784, 380] width 1568 height 759
type textarea "x"
click at [1195, 389] on input "3.00" at bounding box center [1201, 393] width 59 height 23
type input "2"
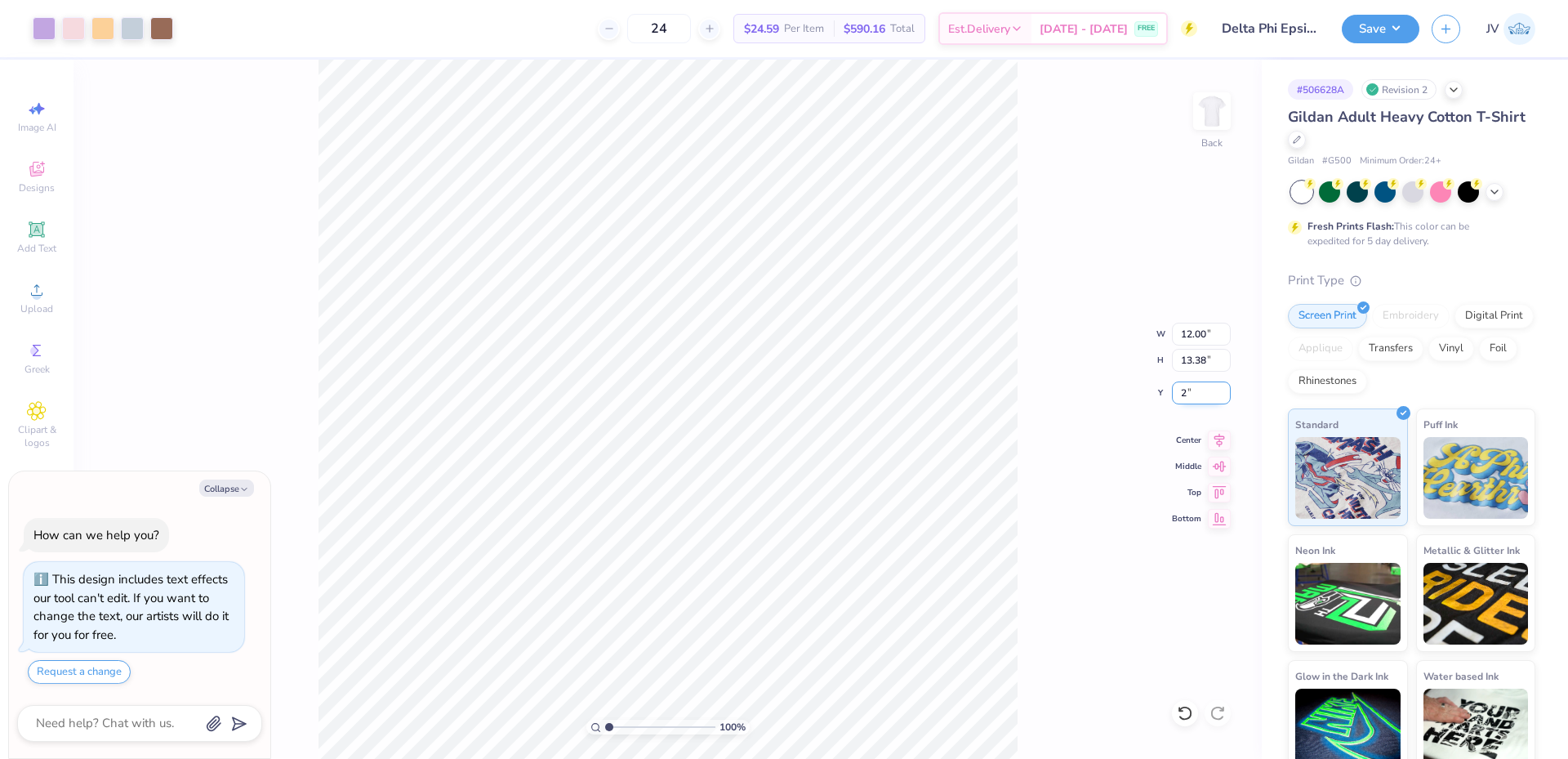
type textarea "x"
type input "2.00"
click at [1094, 418] on div "100 % Back W 12.00 12.00 " H 13.38 13.38 " Y 2.00 2.00 " Center Middle Top Bott…" at bounding box center [667, 409] width 1188 height 699
click at [1356, 31] on button "Save" at bounding box center [1380, 26] width 78 height 28
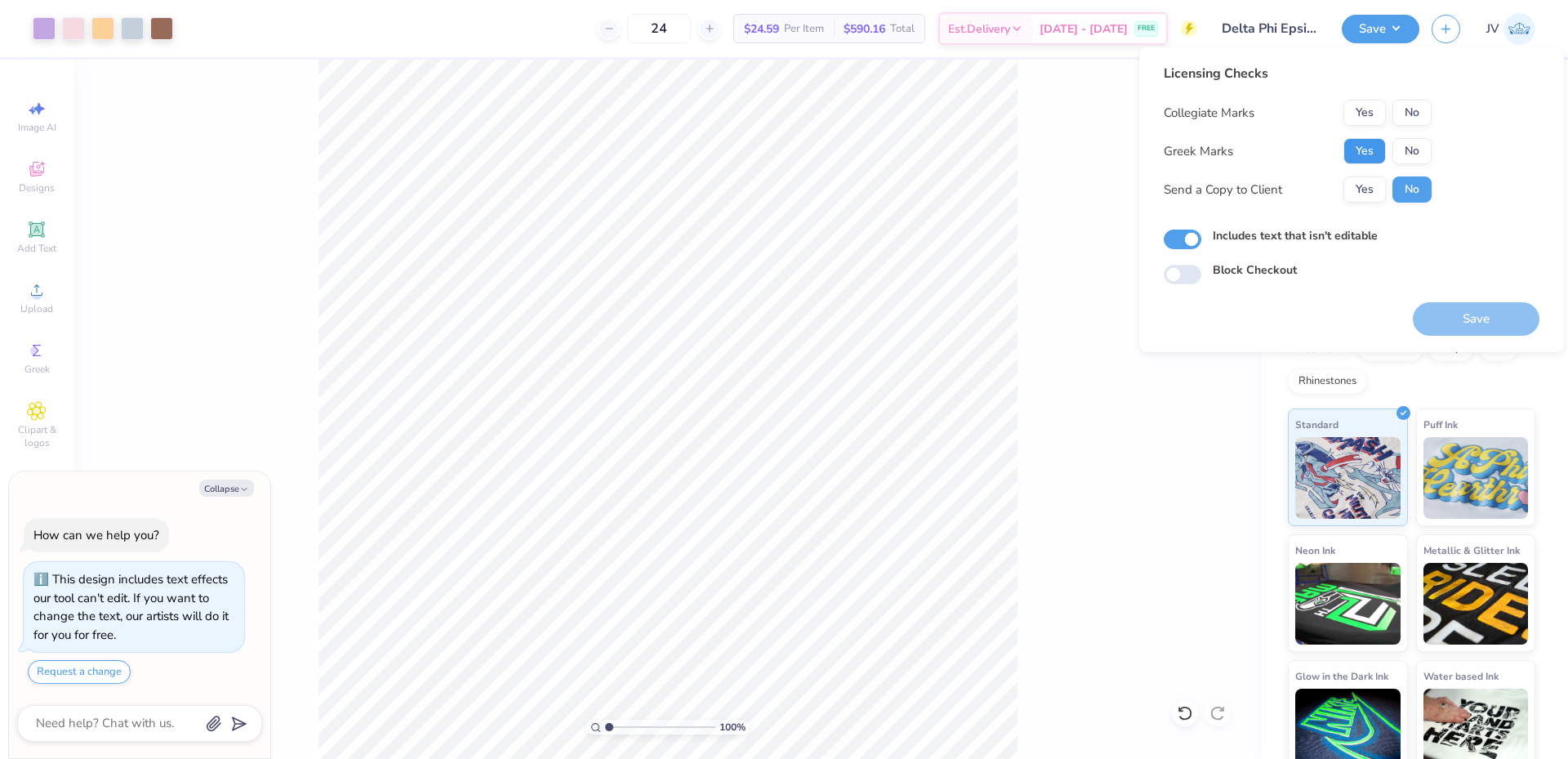
click at [1357, 157] on button "Yes" at bounding box center [1364, 151] width 42 height 26
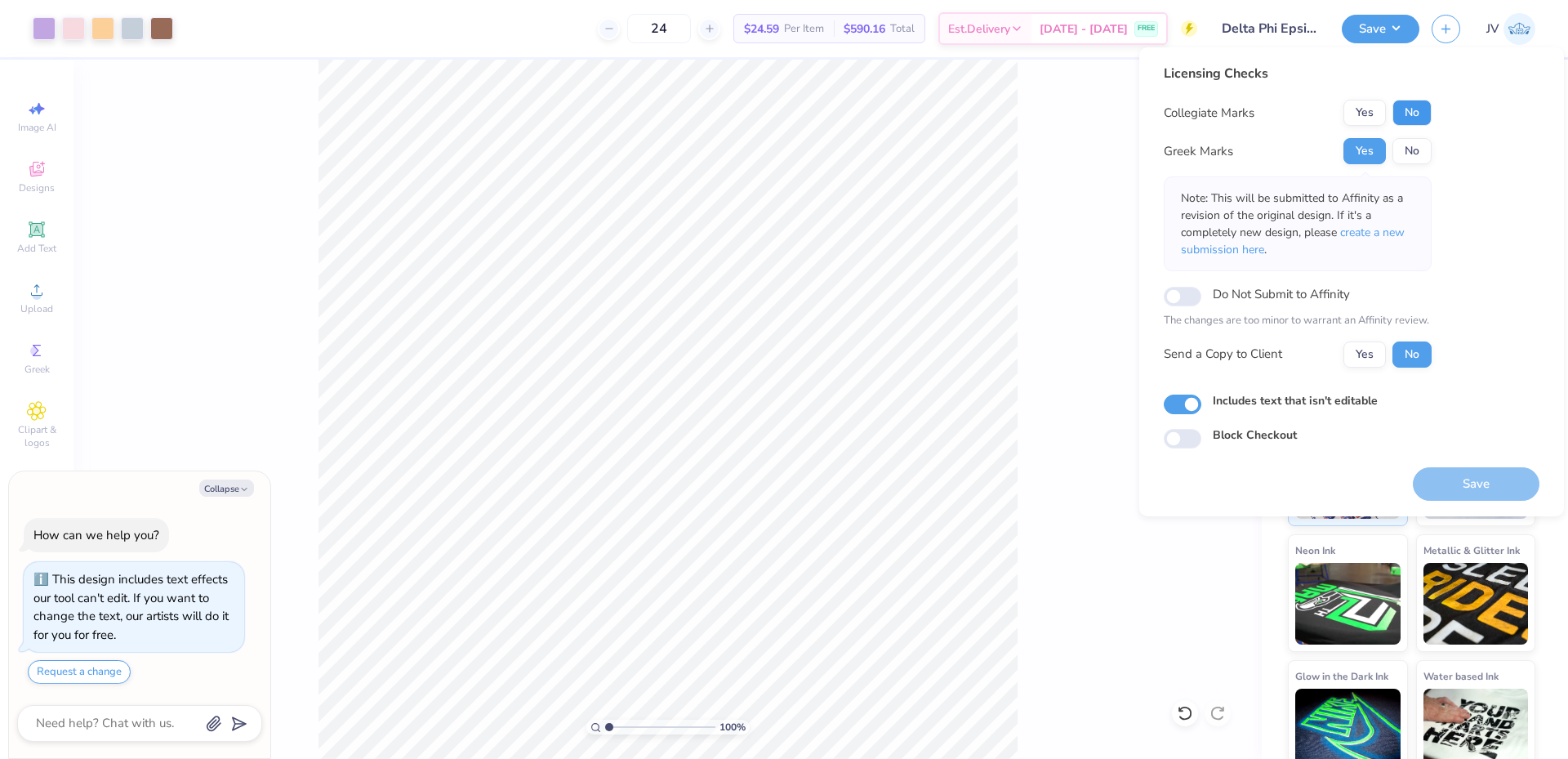
click at [1407, 114] on button "No" at bounding box center [1412, 113] width 39 height 26
click at [1376, 240] on span "create a new submission here" at bounding box center [1293, 240] width 223 height 33
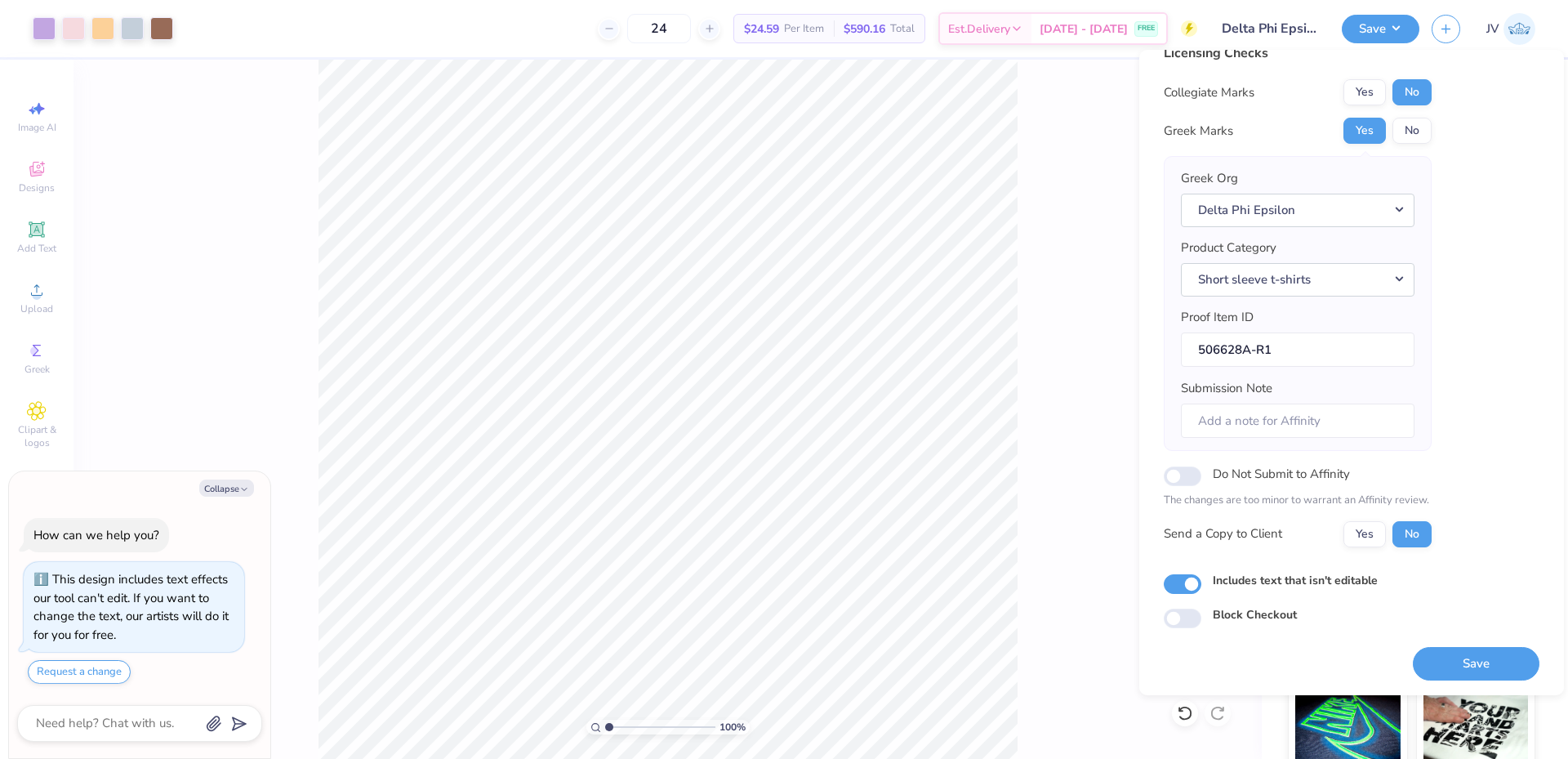
scroll to position [23, 0]
click at [1470, 658] on button "Save" at bounding box center [1476, 663] width 127 height 34
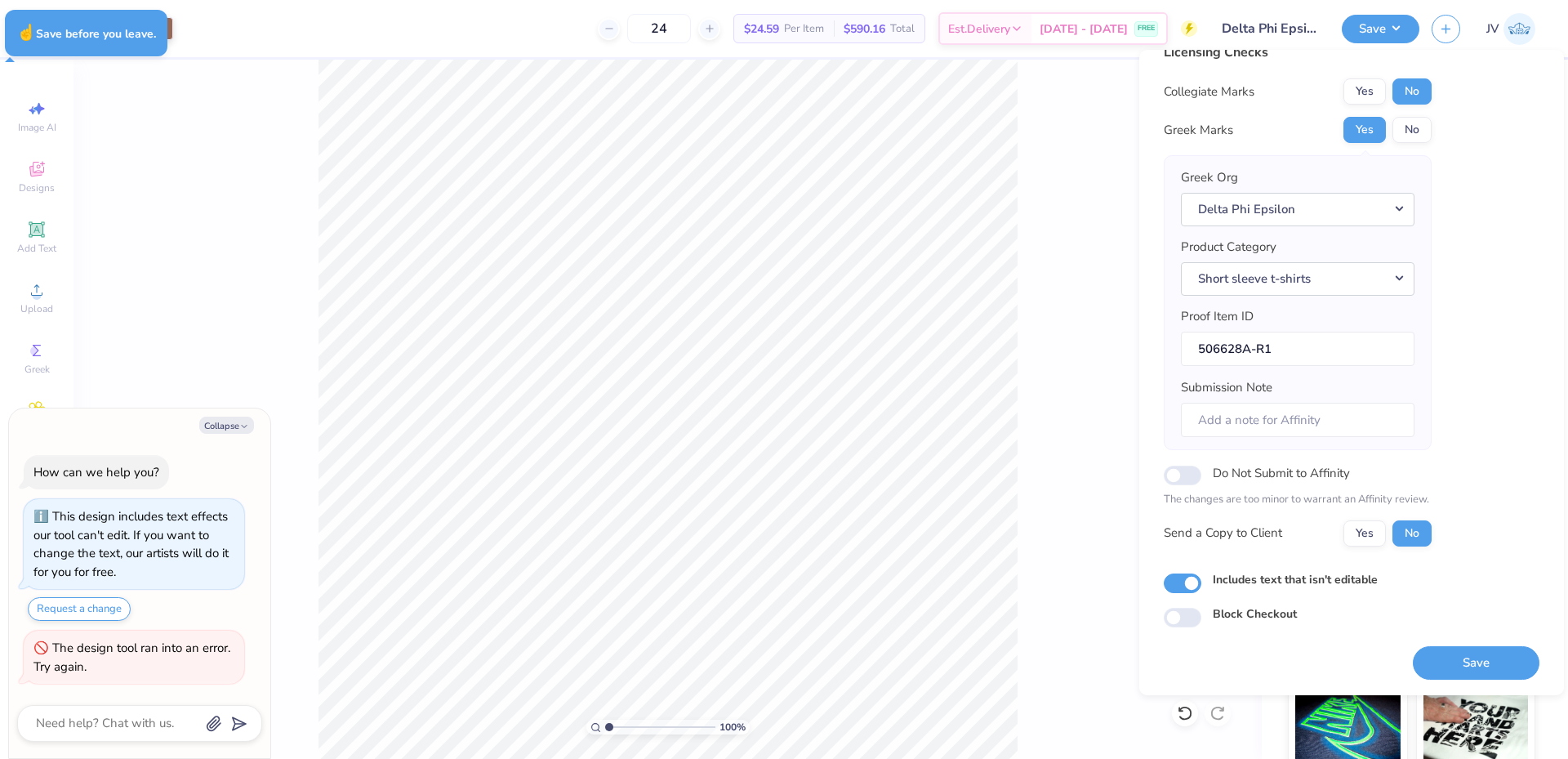
type textarea "x"
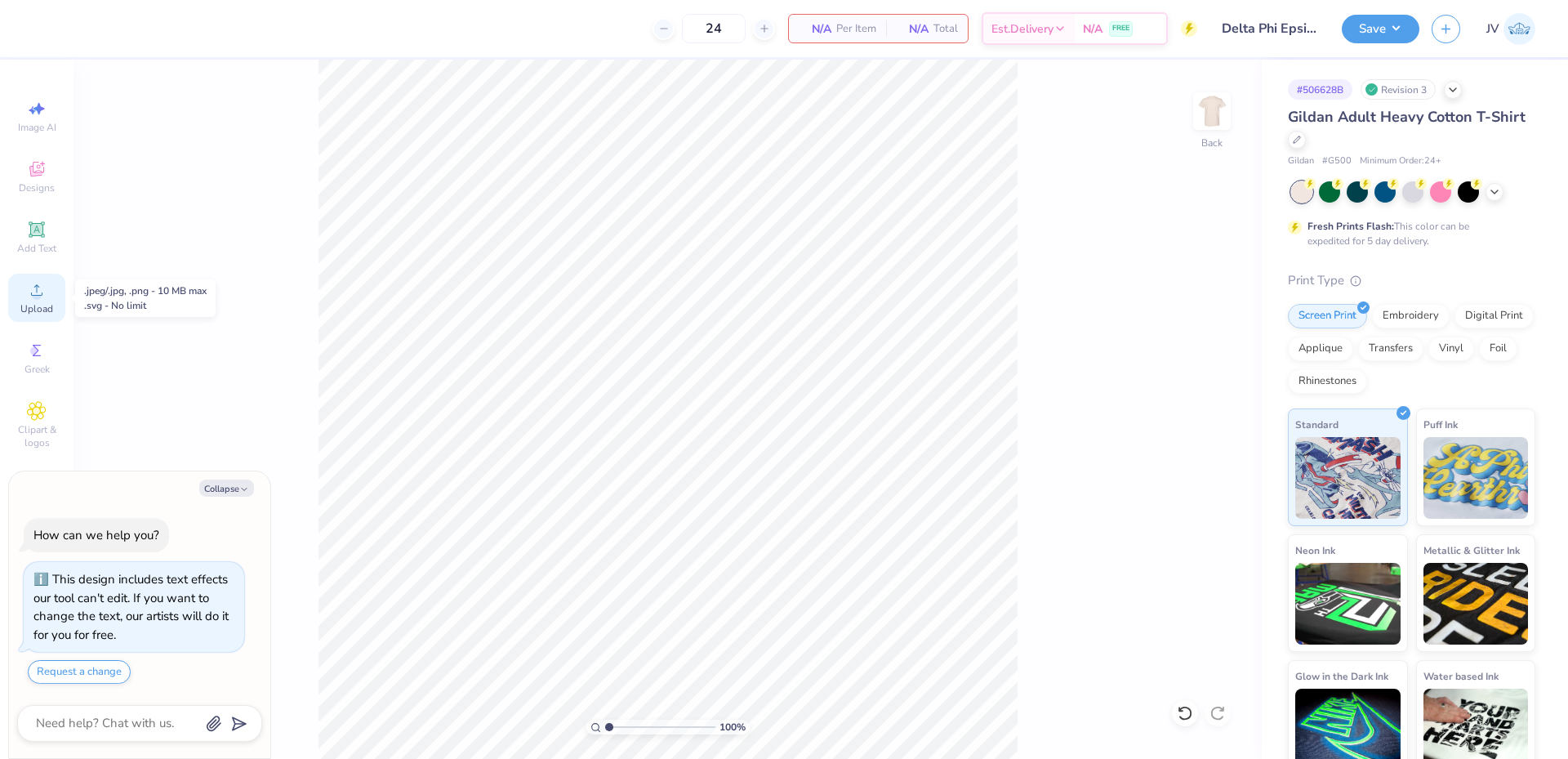
click at [38, 297] on circle at bounding box center [37, 296] width 9 height 9
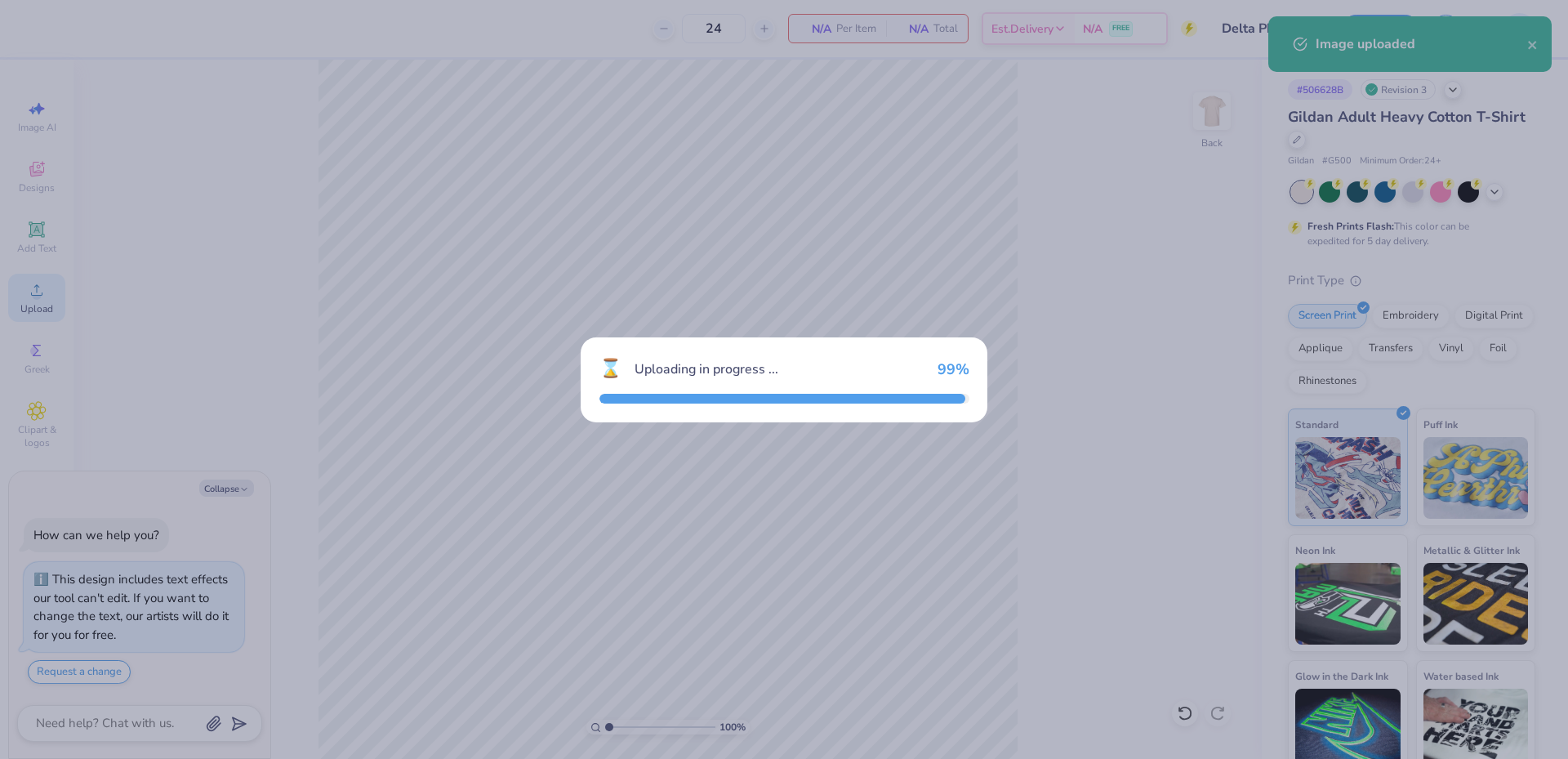
type textarea "x"
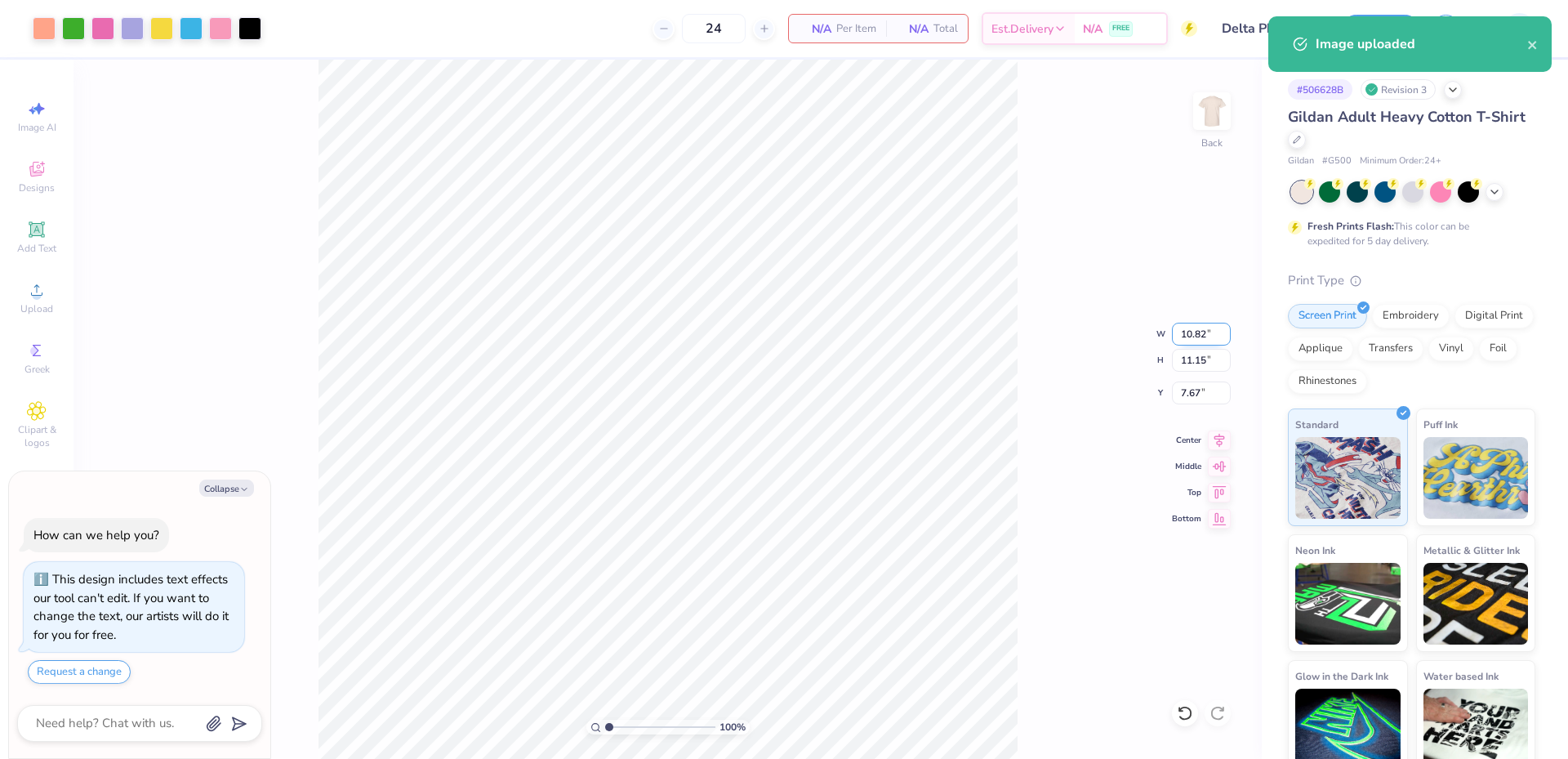
click at [1180, 343] on input "10.82" at bounding box center [1201, 334] width 59 height 23
type input "12.5"
type textarea "x"
type input "12.50"
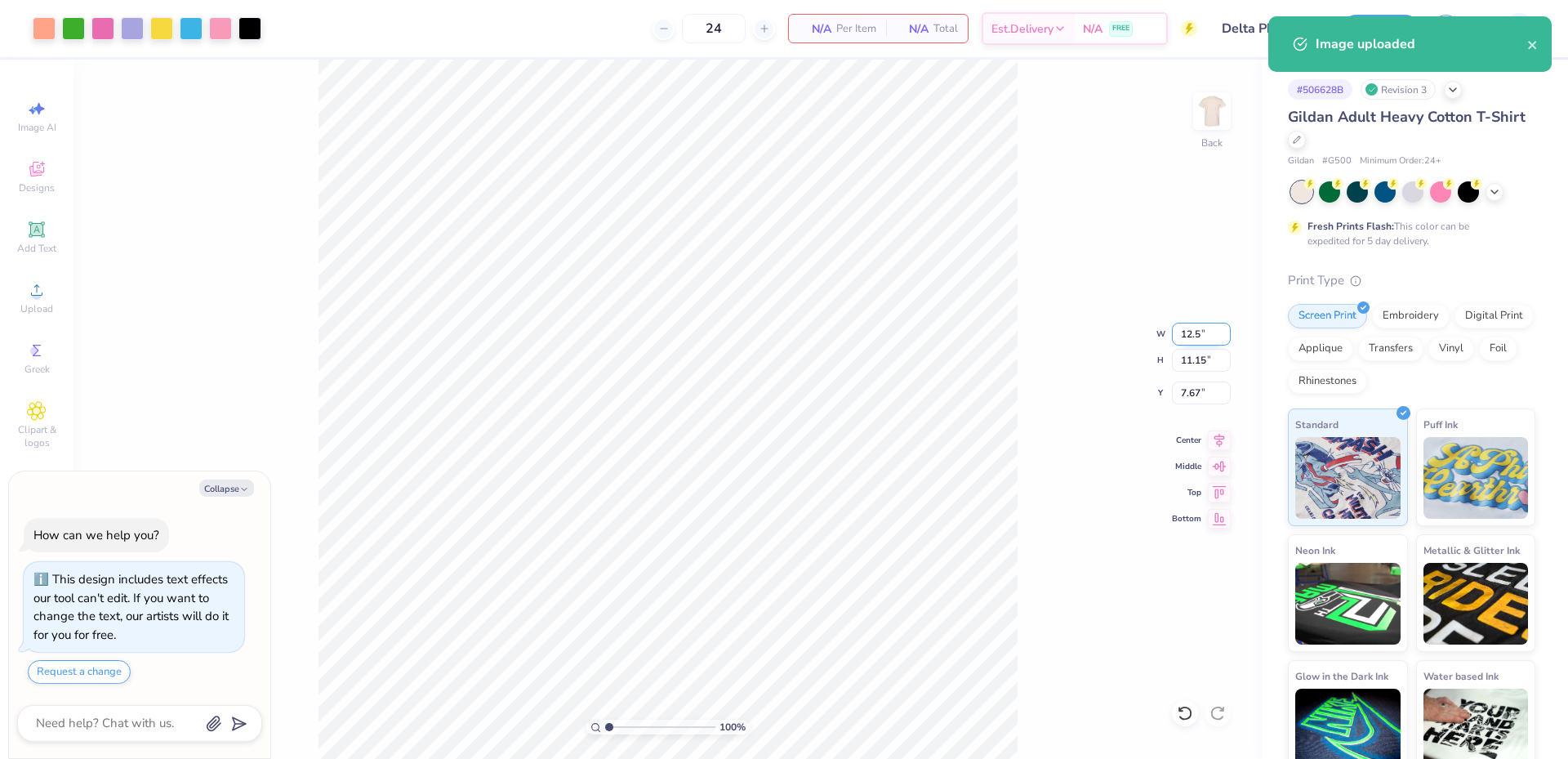
type input "12.88"
click at [1191, 398] on input "6.81" at bounding box center [1201, 393] width 59 height 23
type input "3"
type textarea "x"
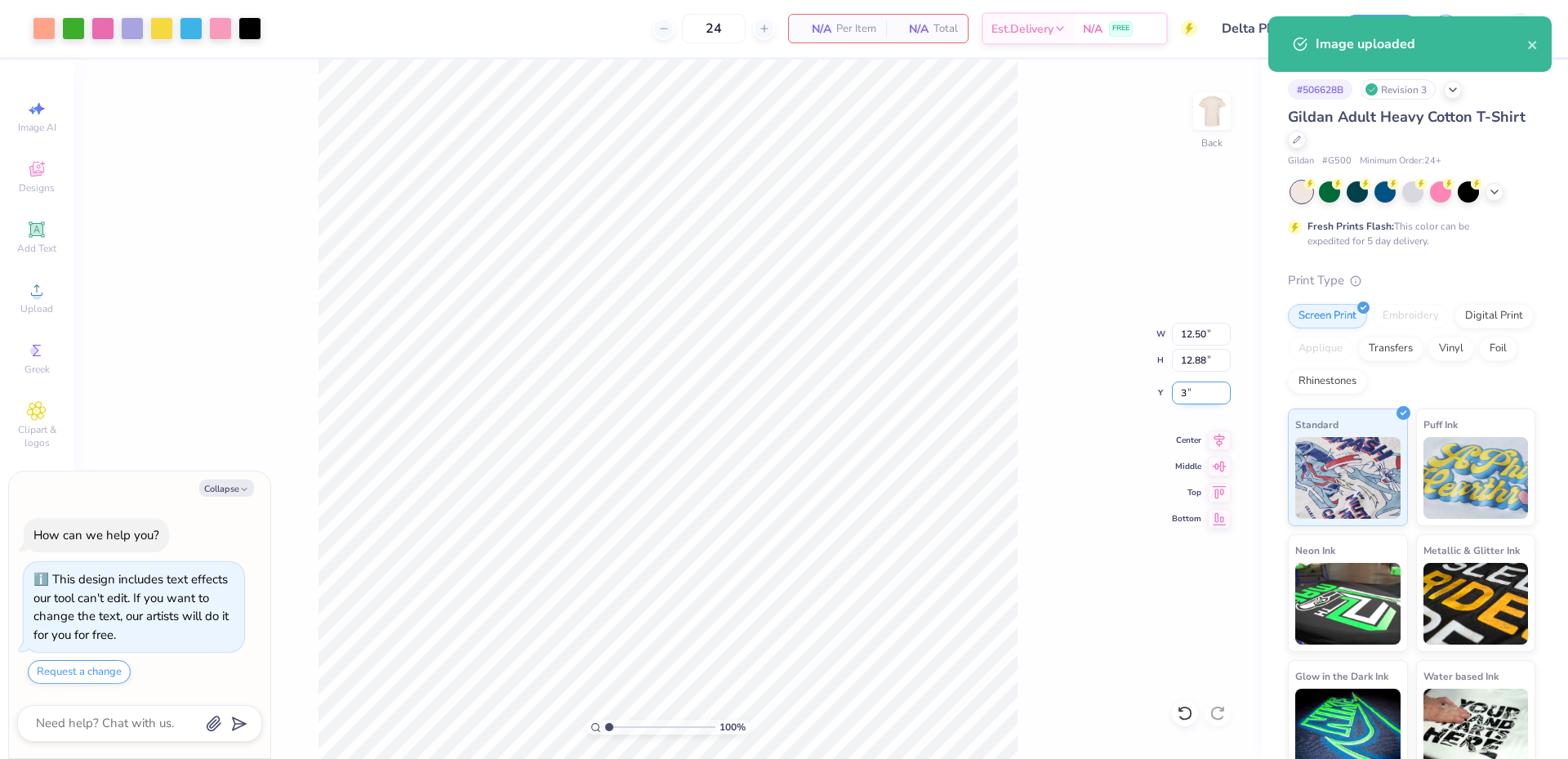
type input "3.00"
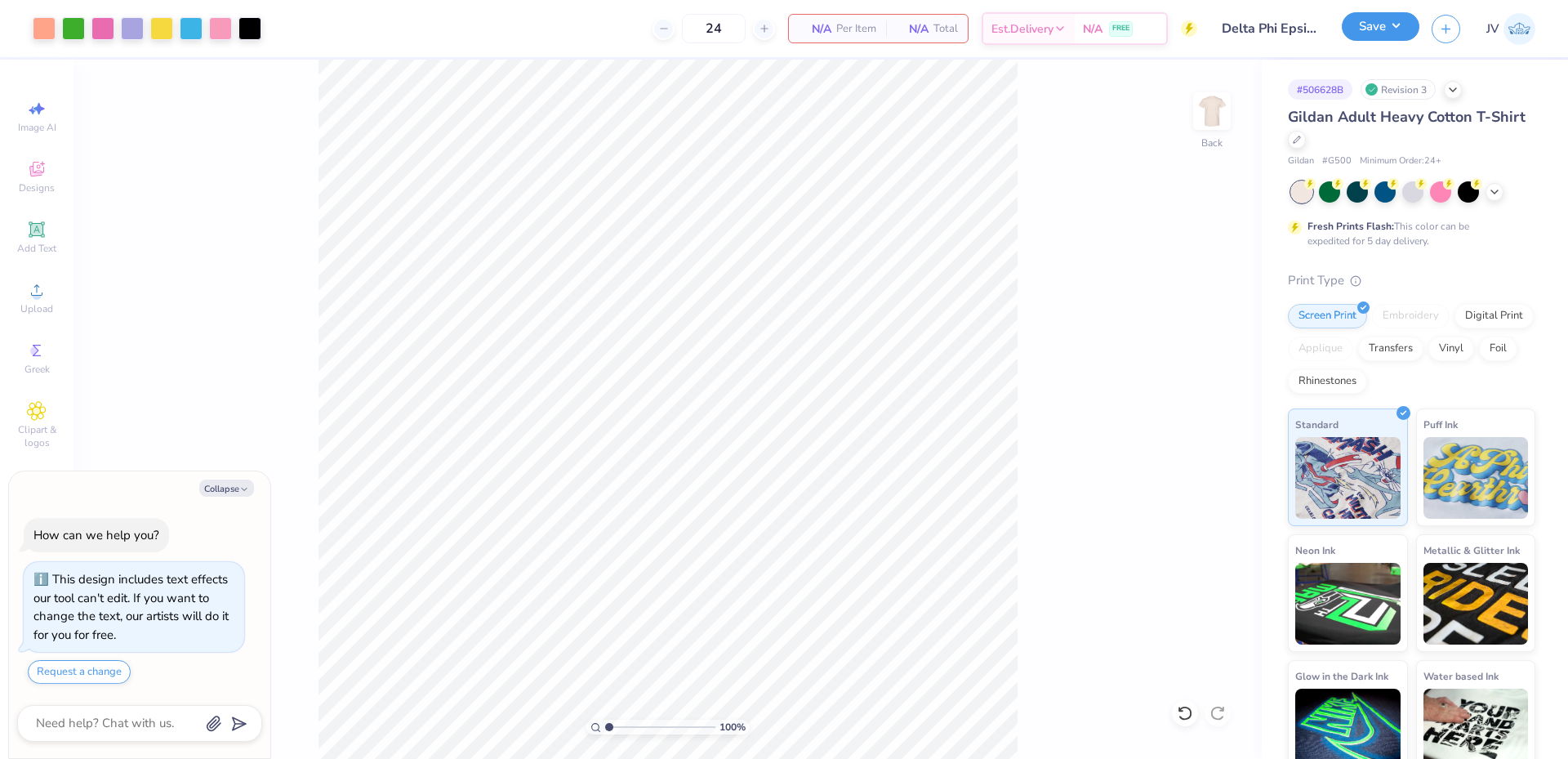
click at [1390, 35] on button "Save" at bounding box center [1380, 26] width 78 height 28
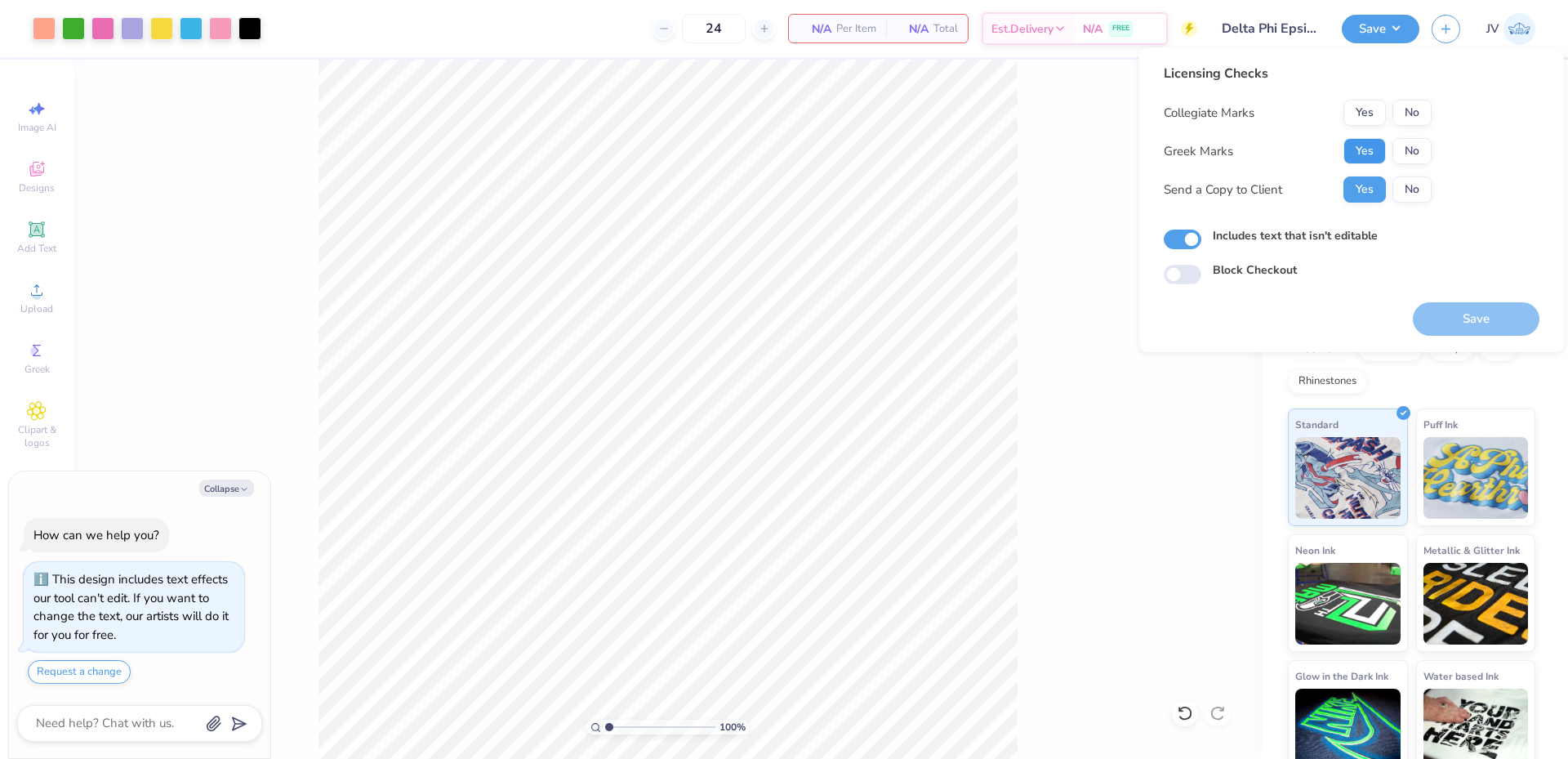
click at [1357, 141] on button "Yes" at bounding box center [1364, 151] width 42 height 26
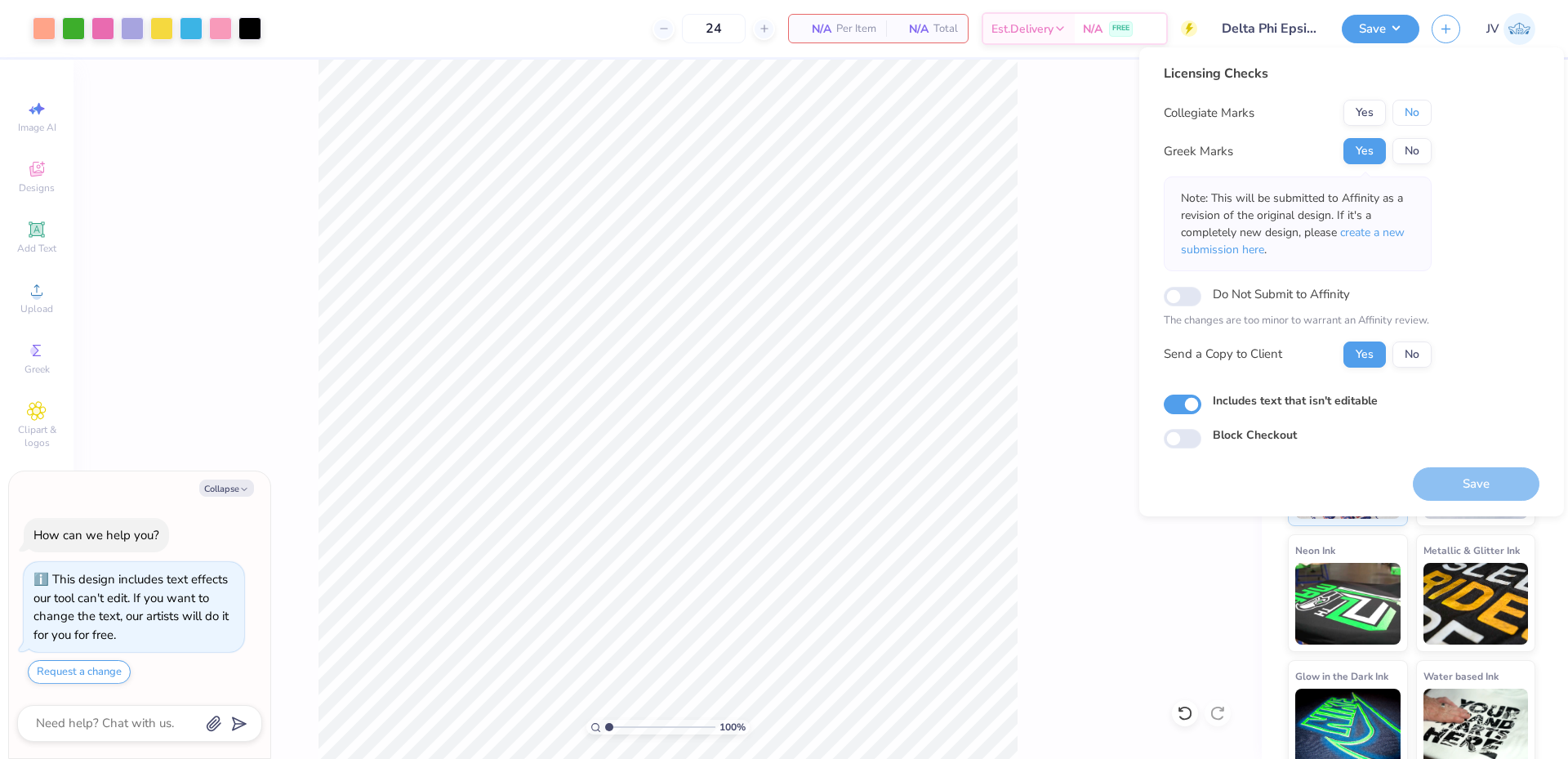
click at [1417, 109] on button "No" at bounding box center [1412, 113] width 39 height 26
click at [1362, 234] on span "create a new submission here" at bounding box center [1293, 240] width 223 height 33
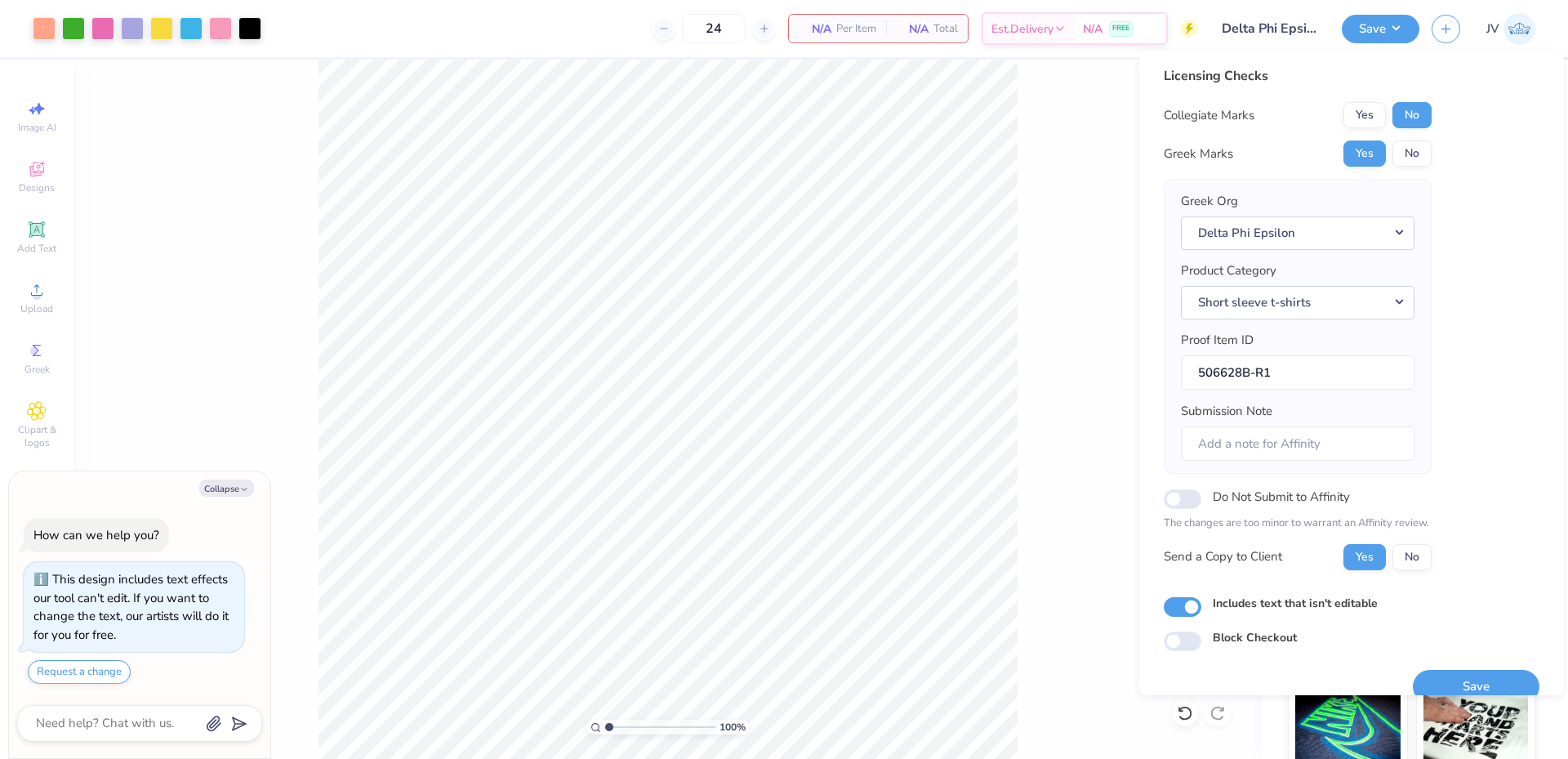
scroll to position [23, 0]
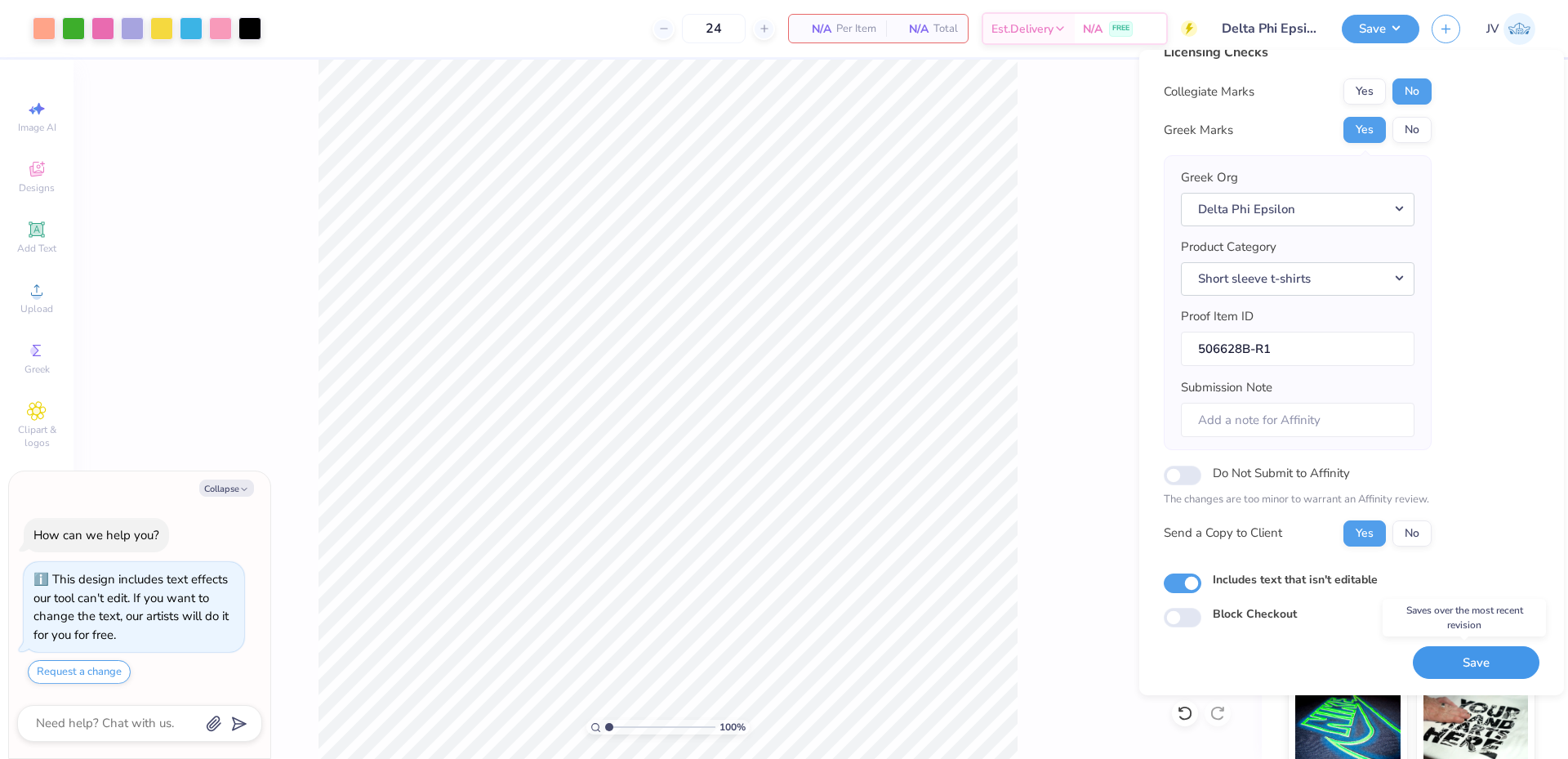
click at [1465, 660] on button "Save" at bounding box center [1476, 663] width 127 height 34
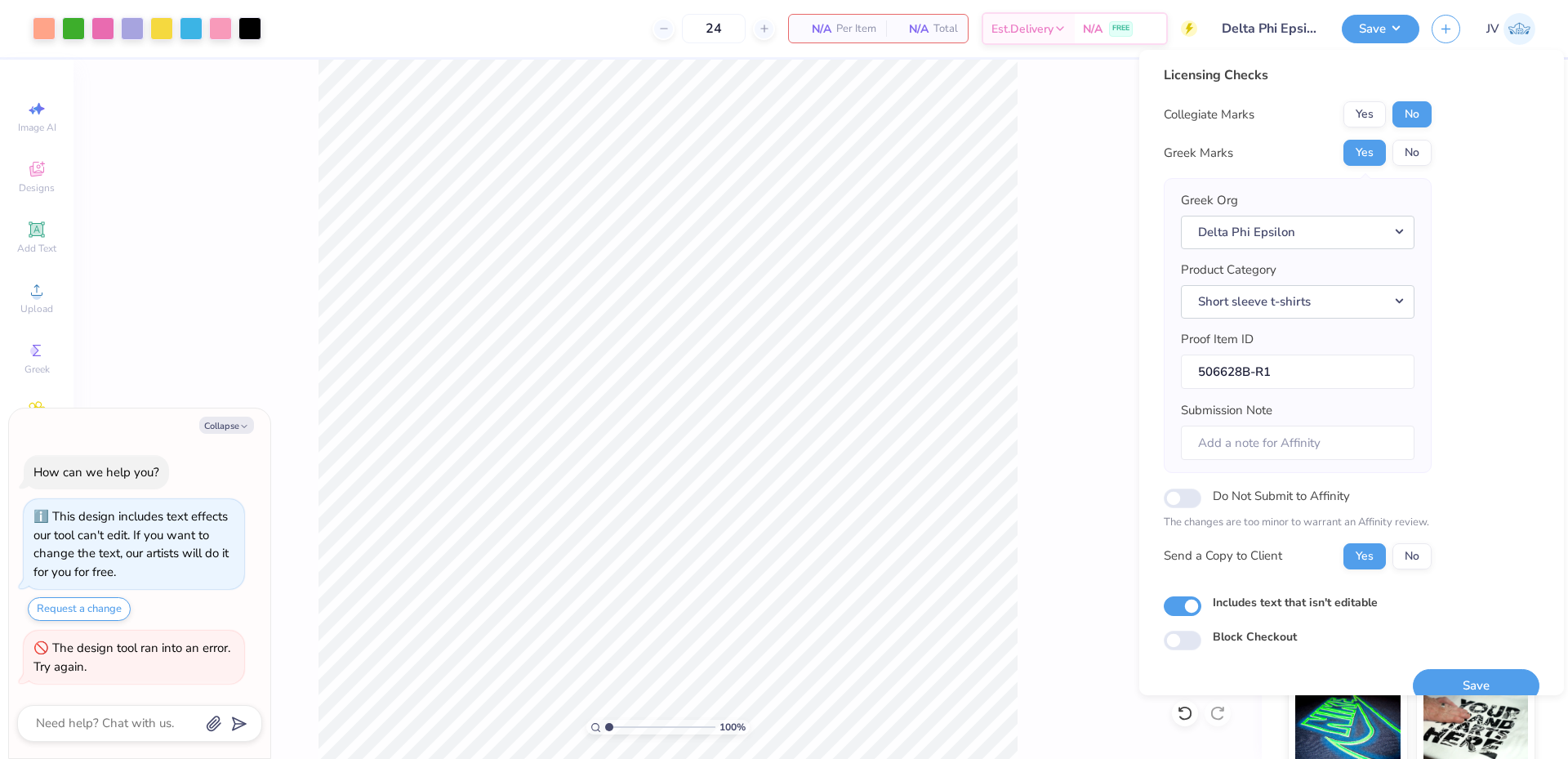
scroll to position [0, 0]
click at [1086, 253] on div "100 % Back" at bounding box center [667, 409] width 1188 height 699
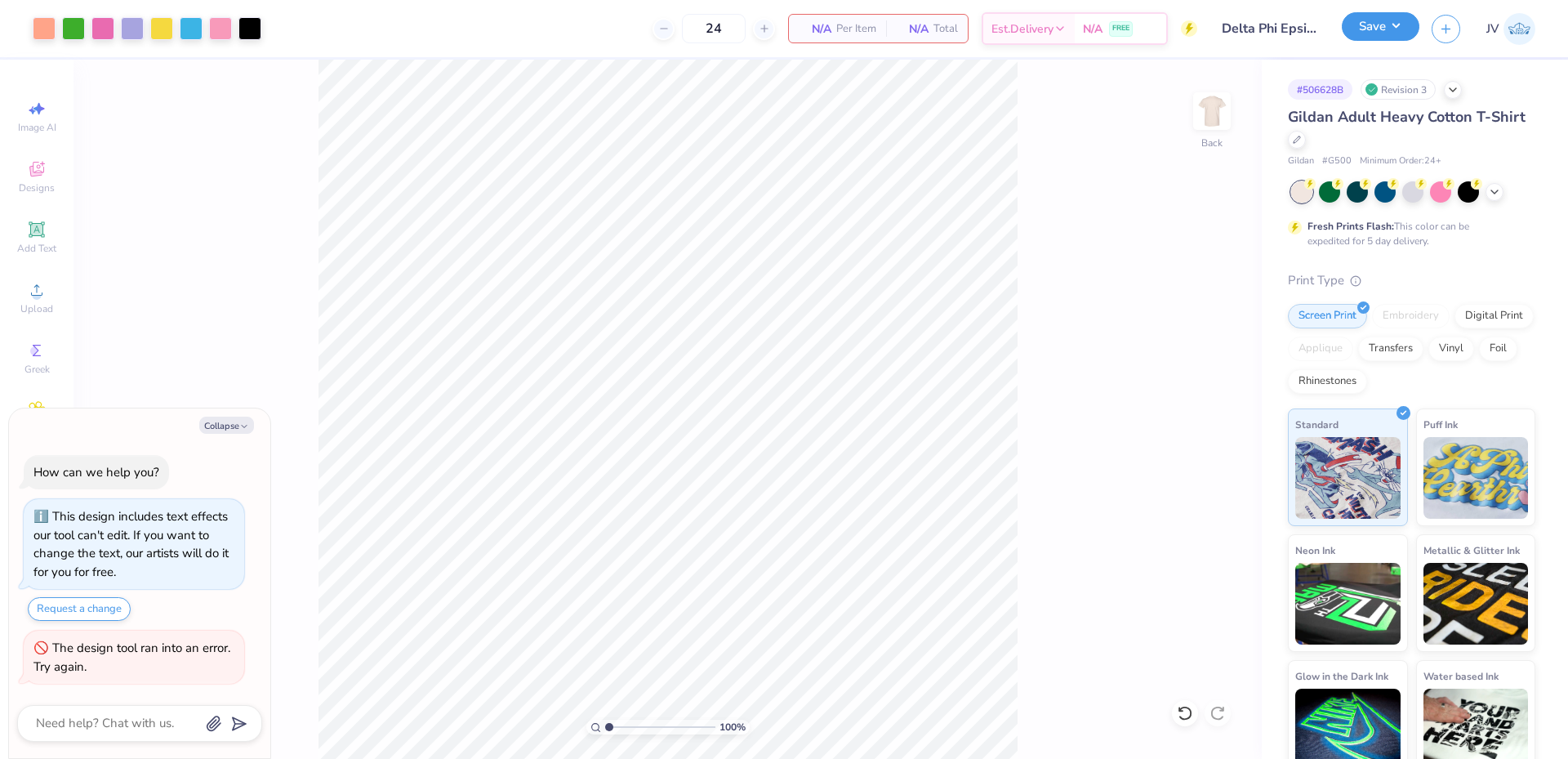
click at [1394, 24] on button "Save" at bounding box center [1380, 26] width 78 height 28
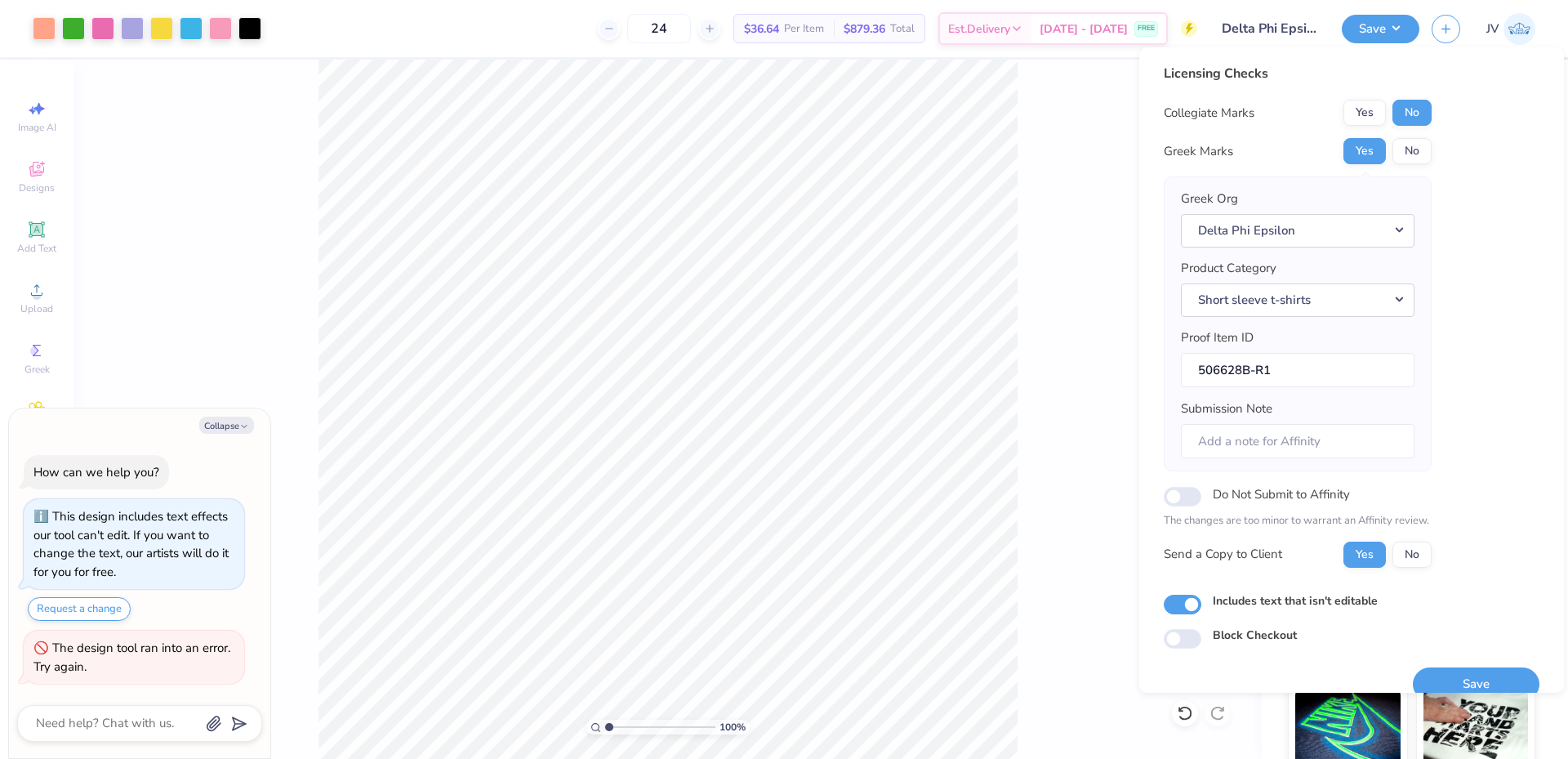
click at [1476, 666] on div "Save" at bounding box center [1476, 674] width 127 height 52
click at [1474, 672] on button "Save" at bounding box center [1476, 685] width 127 height 34
type textarea "x"
